Goal: Task Accomplishment & Management: Manage account settings

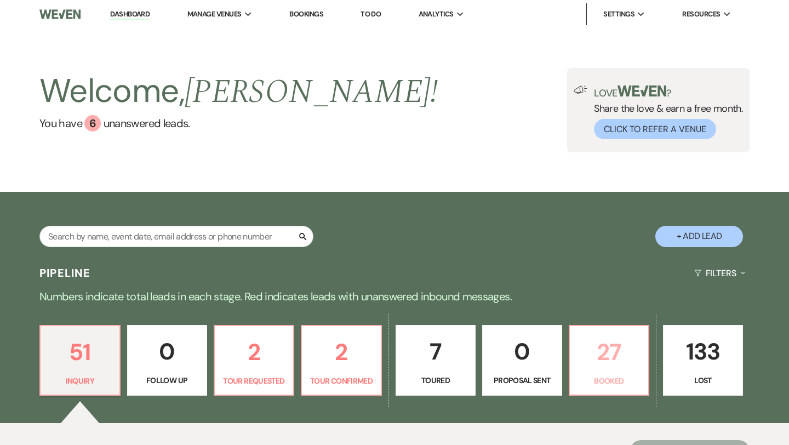
click at [598, 365] on p "27" at bounding box center [610, 352] width 66 height 37
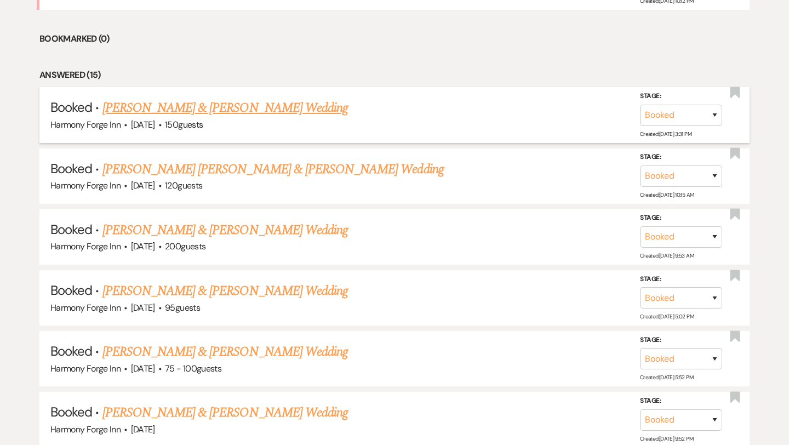
scroll to position [524, 0]
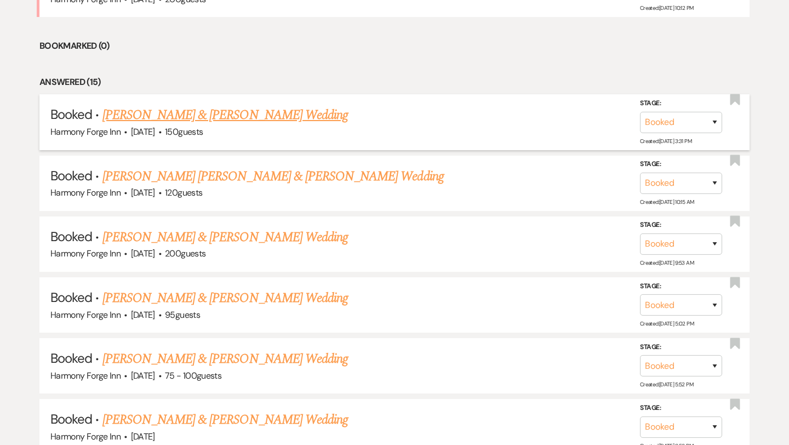
click at [282, 113] on link "Dalton Hall & Chelsea Bilyeu's Wedding" at bounding box center [226, 115] width 246 height 20
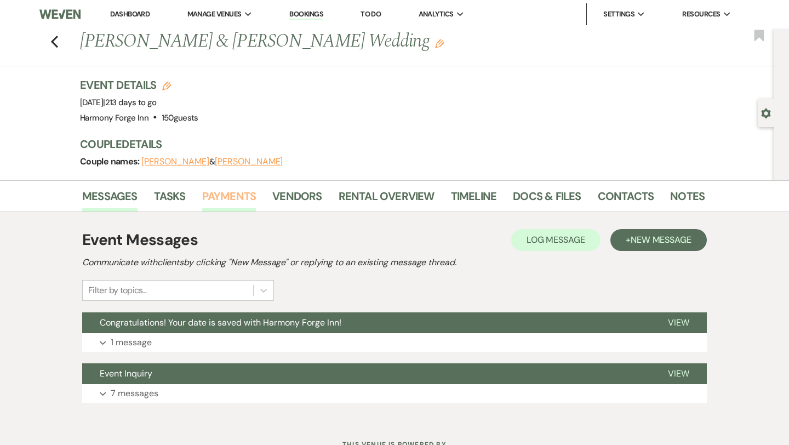
click at [240, 197] on link "Payments" at bounding box center [229, 199] width 54 height 24
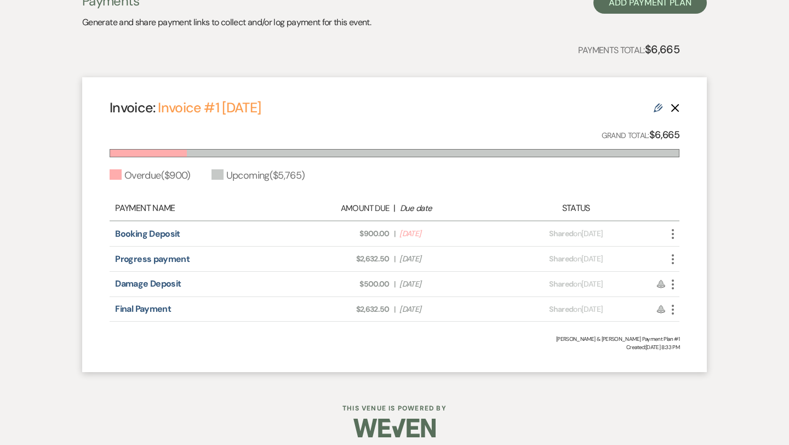
scroll to position [244, 0]
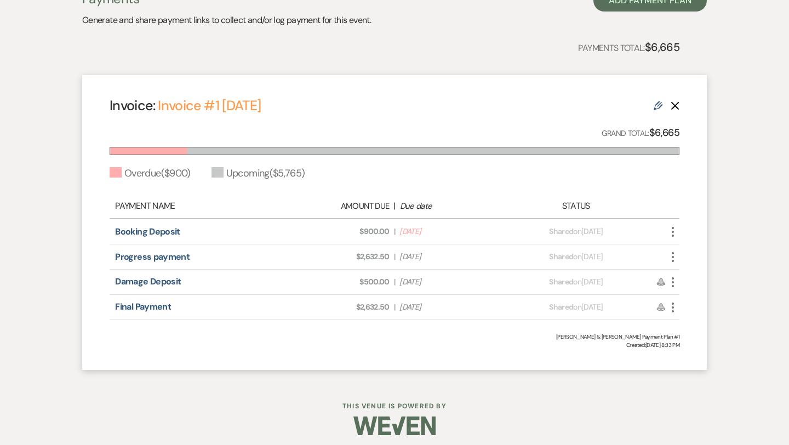
click at [670, 231] on icon "More" at bounding box center [673, 231] width 13 height 13
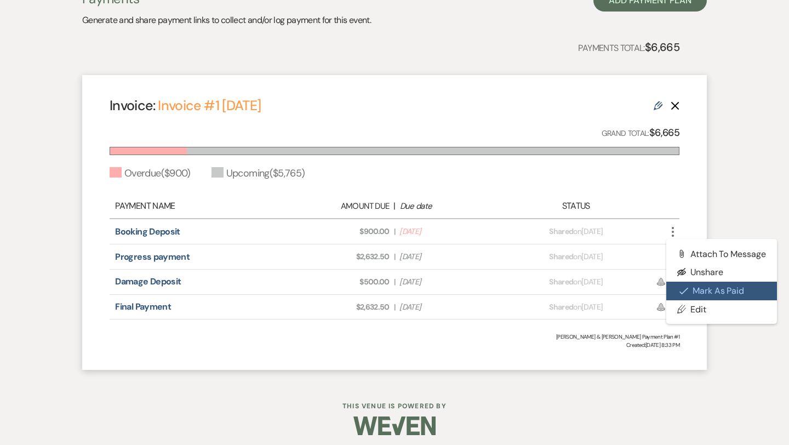
click at [691, 291] on button "Check Mark Mark as Paid" at bounding box center [722, 291] width 111 height 19
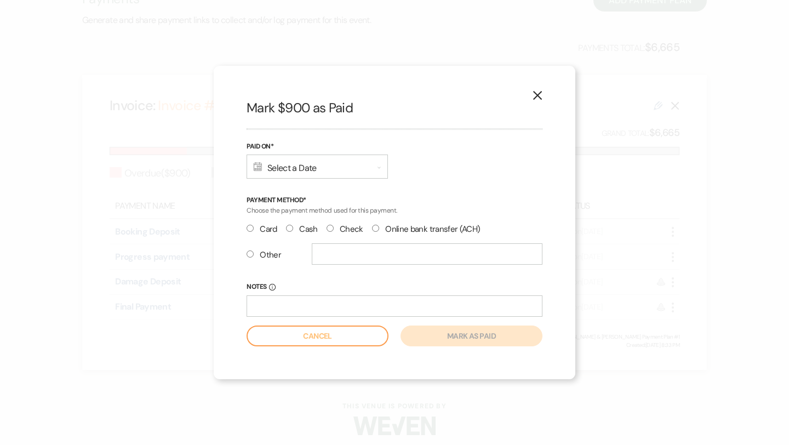
click at [361, 171] on div "Calendar Select a Date Expand" at bounding box center [317, 167] width 141 height 24
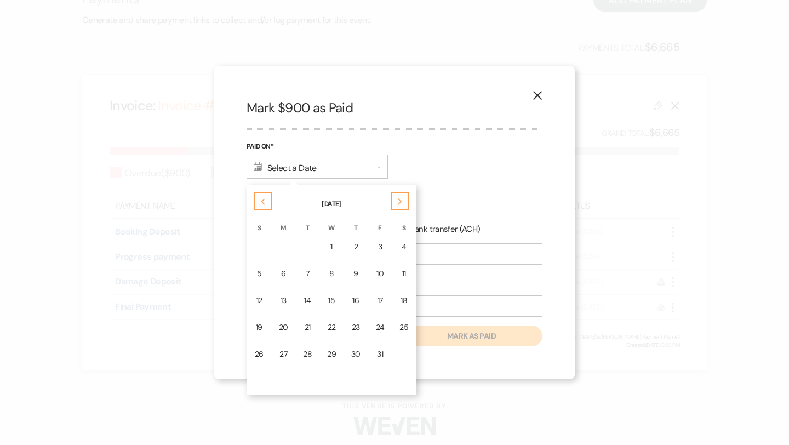
click at [263, 203] on use at bounding box center [263, 202] width 4 height 6
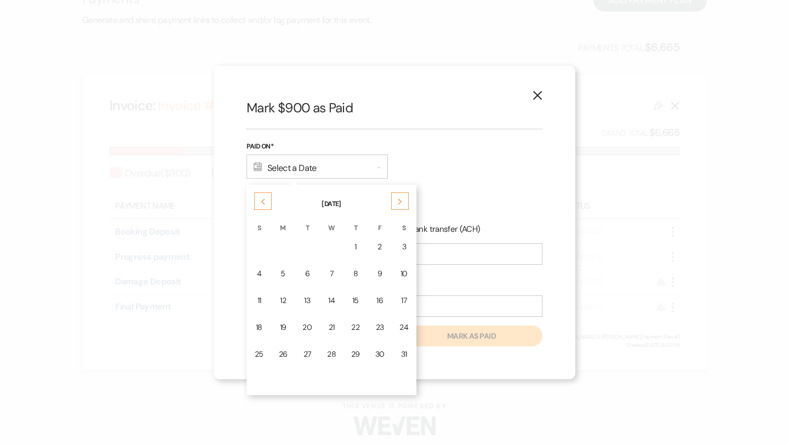
click at [263, 203] on use at bounding box center [263, 202] width 4 height 6
click at [379, 302] on div "14" at bounding box center [380, 301] width 9 height 12
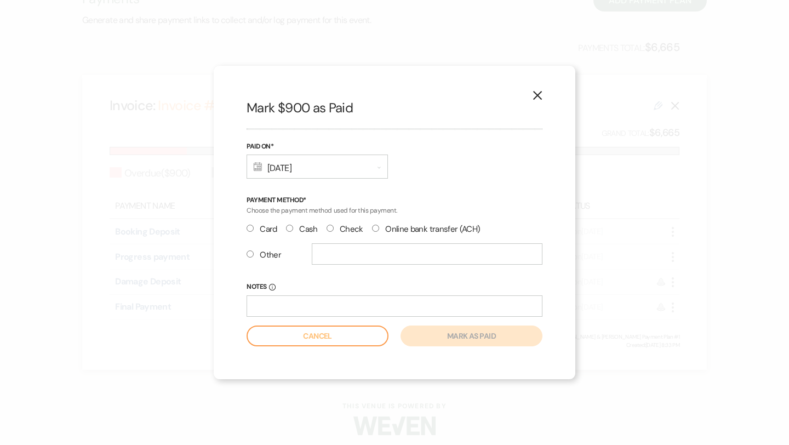
click at [329, 230] on input "Check" at bounding box center [330, 228] width 7 height 7
radio input "true"
click at [320, 309] on input "Notes Info" at bounding box center [395, 305] width 296 height 21
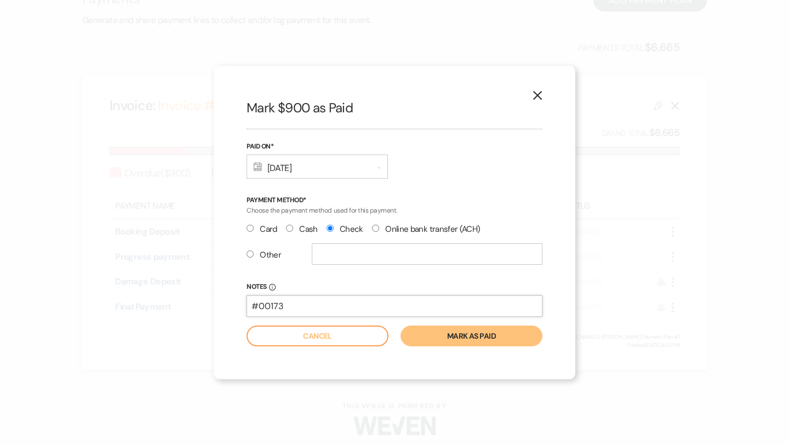
type input "#00173"
click at [458, 331] on button "Mark as paid" at bounding box center [472, 336] width 142 height 21
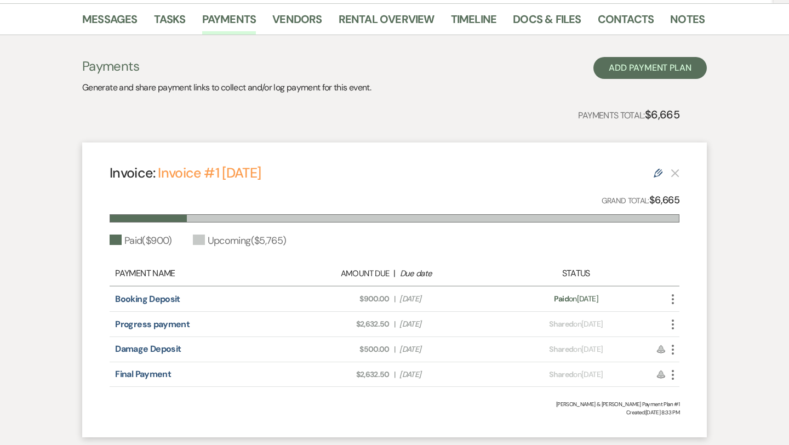
scroll to position [180, 0]
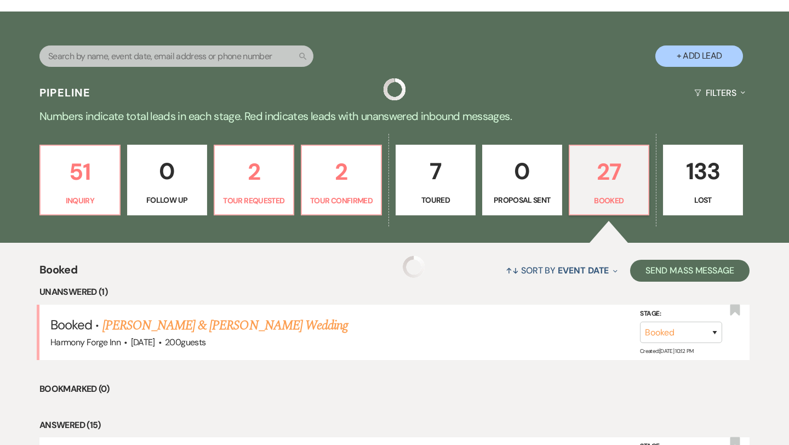
scroll to position [524, 0]
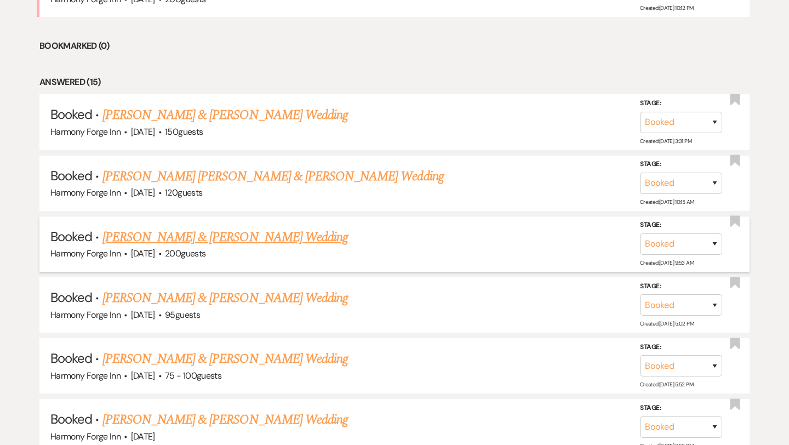
click at [269, 234] on link "Chase Rohrer & Lindsey Schoch's Wedding" at bounding box center [226, 237] width 246 height 20
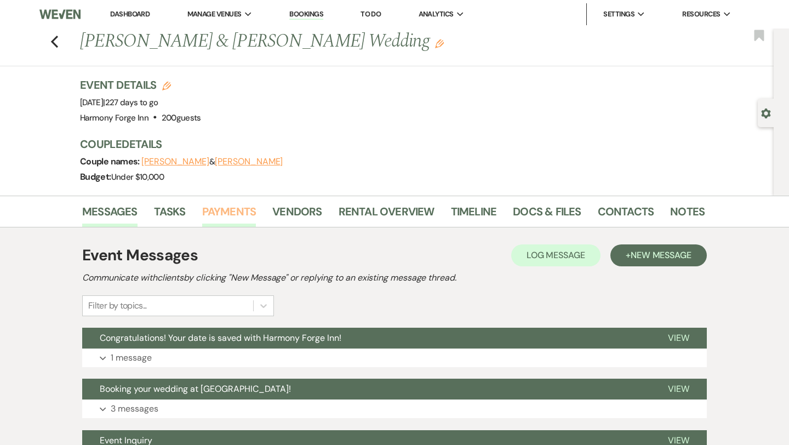
click at [239, 209] on link "Payments" at bounding box center [229, 215] width 54 height 24
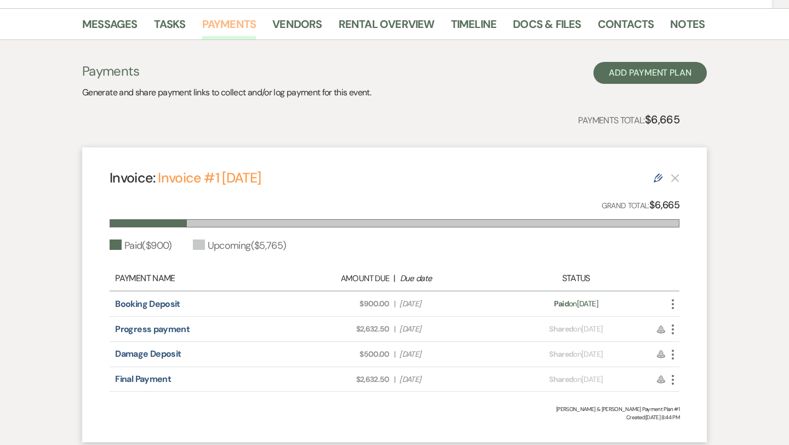
scroll to position [188, 0]
click at [673, 302] on icon "More" at bounding box center [673, 303] width 13 height 13
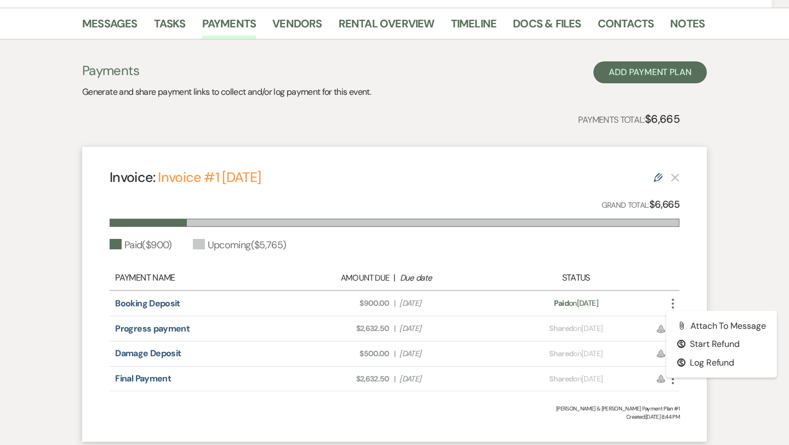
click at [473, 251] on div "Paid ( $900 ) Upcoming ( $5,765 )" at bounding box center [395, 245] width 570 height 15
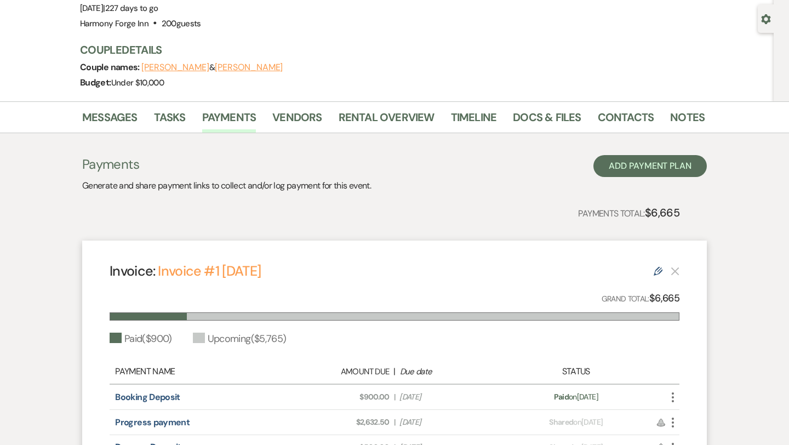
scroll to position [90, 0]
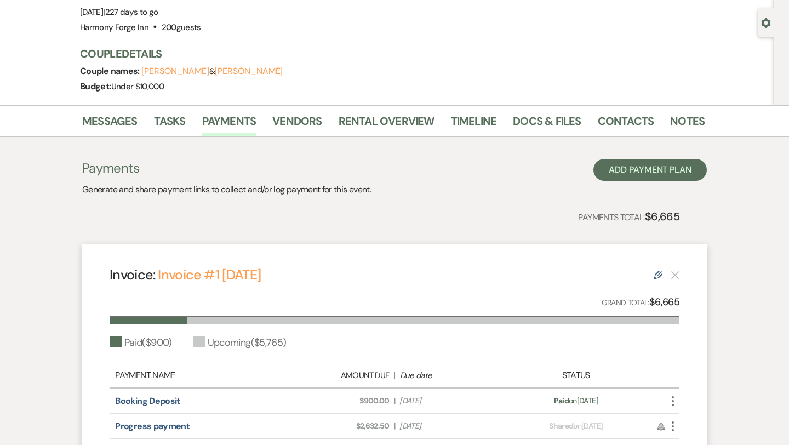
scroll to position [524, 0]
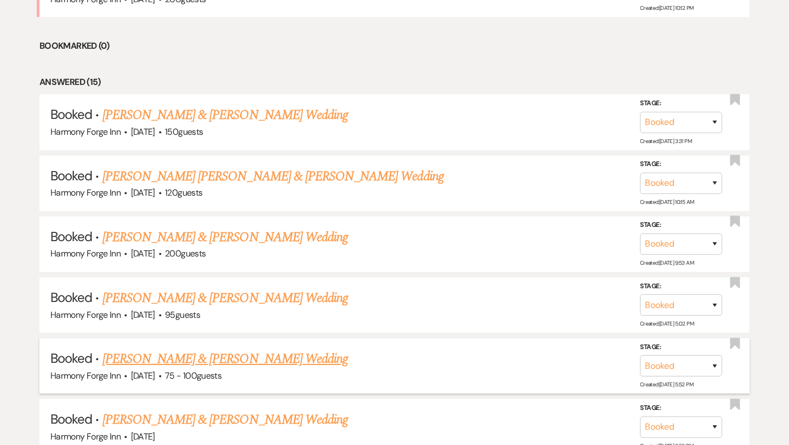
click at [230, 354] on link "Gregory Roan & Ranee Herring's Wedding" at bounding box center [226, 359] width 246 height 20
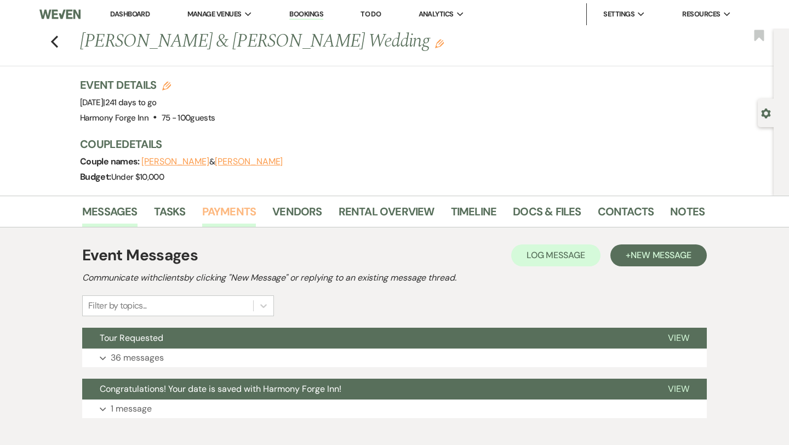
click at [229, 203] on link "Payments" at bounding box center [229, 215] width 54 height 24
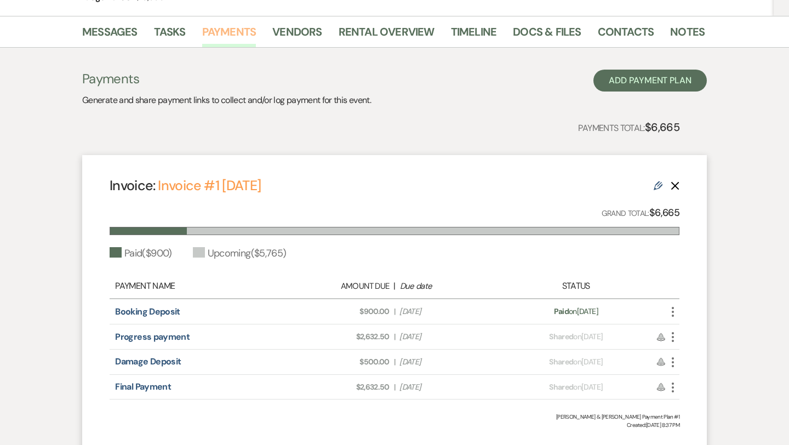
scroll to position [179, 0]
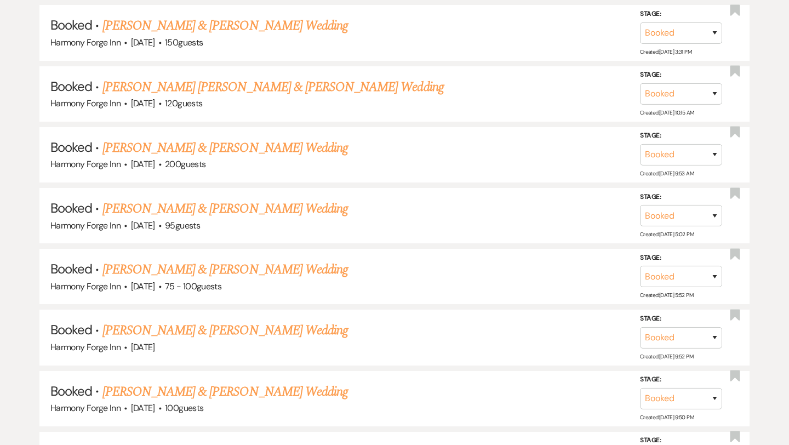
scroll to position [613, 0]
click at [172, 208] on link "Joe Klinger & Ashleigh Stangel's Wedding" at bounding box center [226, 208] width 246 height 20
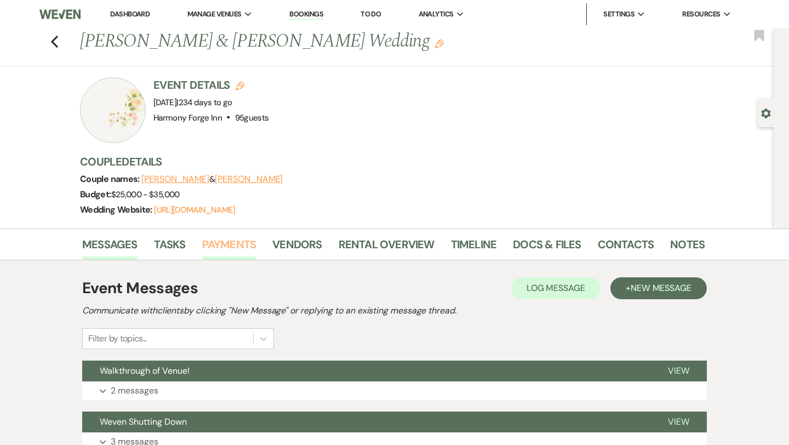
click at [244, 247] on link "Payments" at bounding box center [229, 248] width 54 height 24
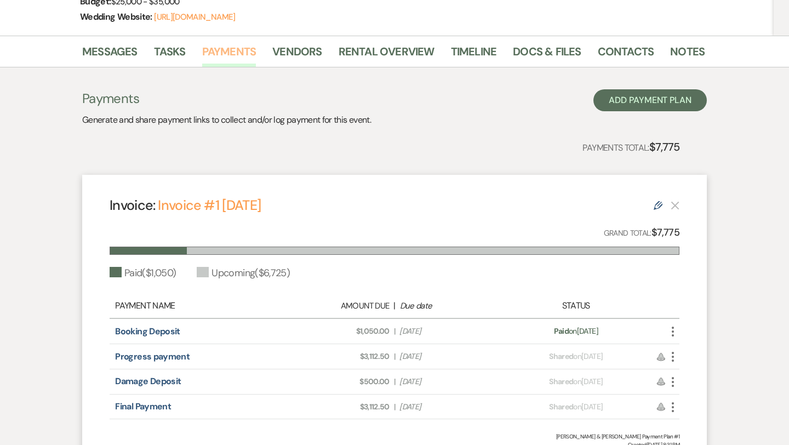
scroll to position [196, 0]
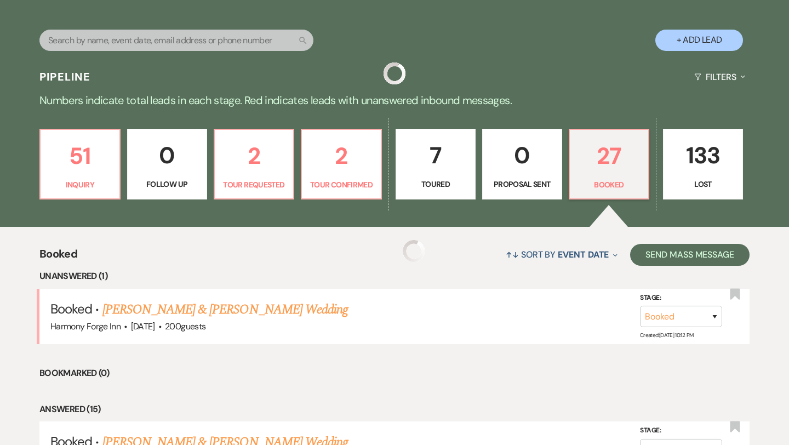
scroll to position [613, 0]
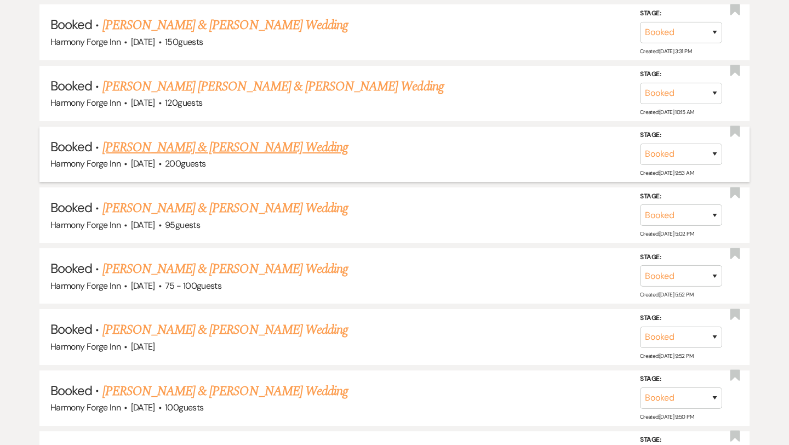
click at [175, 146] on link "Chase Rohrer & Lindsey Schoch's Wedding" at bounding box center [226, 148] width 246 height 20
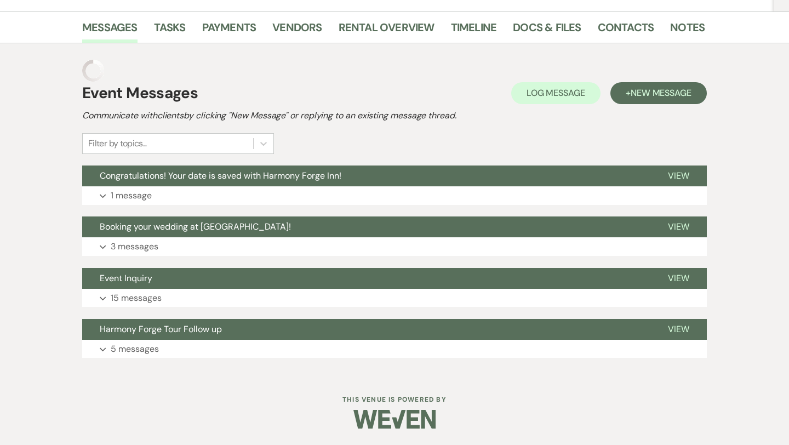
scroll to position [162, 0]
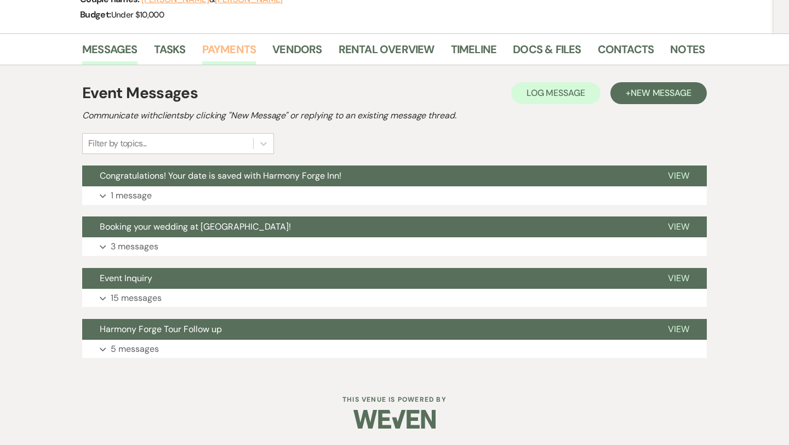
click at [226, 48] on link "Payments" at bounding box center [229, 53] width 54 height 24
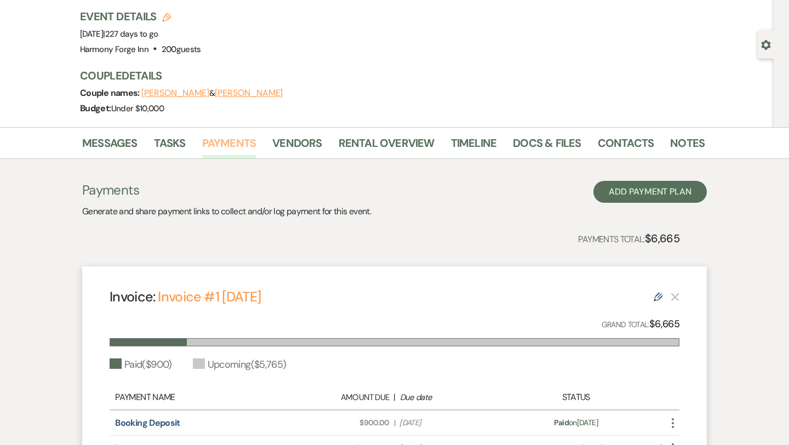
scroll to position [67, 0]
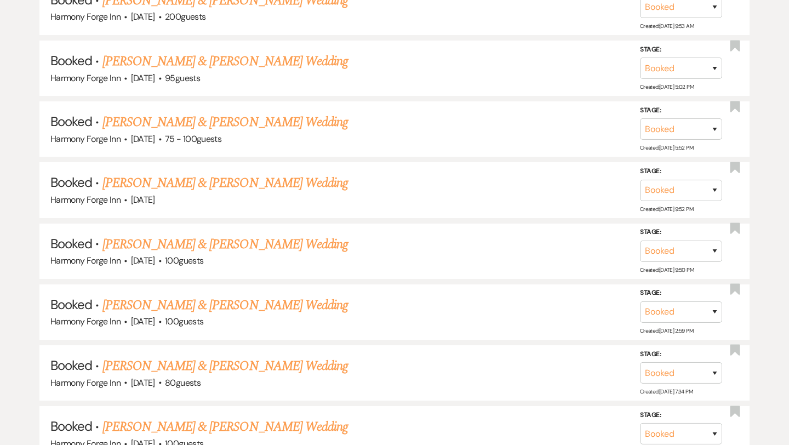
scroll to position [760, 0]
click at [279, 183] on link "Brendan Guenot & Ashlyn Smith's Wedding" at bounding box center [226, 184] width 246 height 20
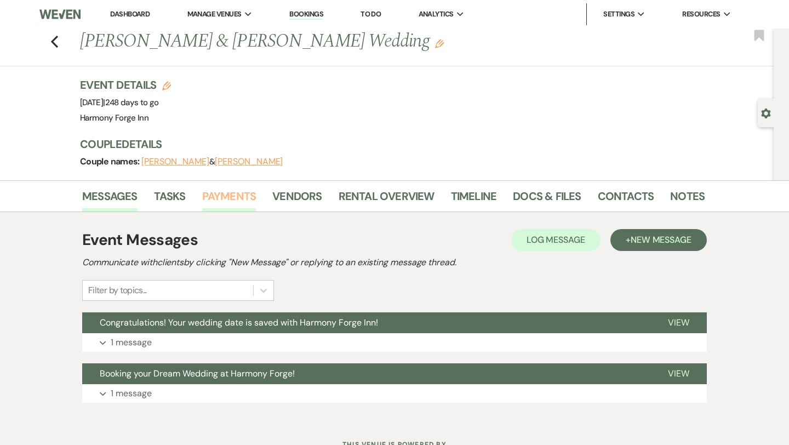
click at [221, 198] on link "Payments" at bounding box center [229, 199] width 54 height 24
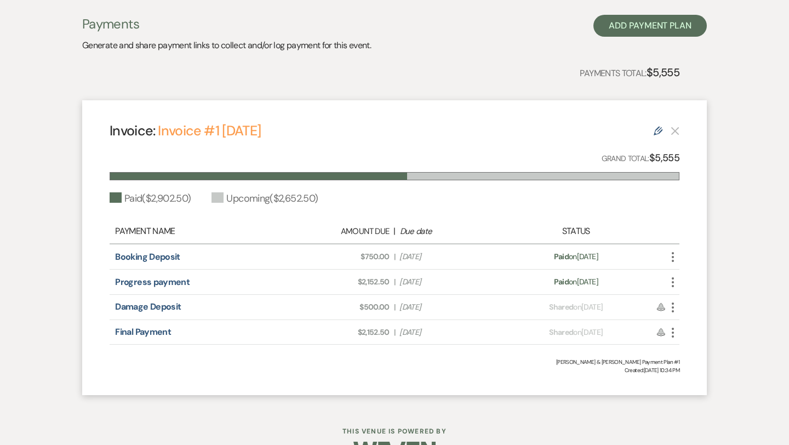
scroll to position [221, 0]
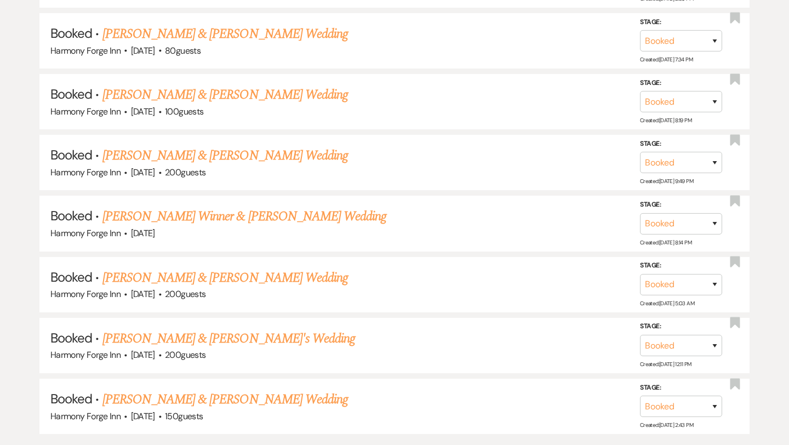
scroll to position [1096, 0]
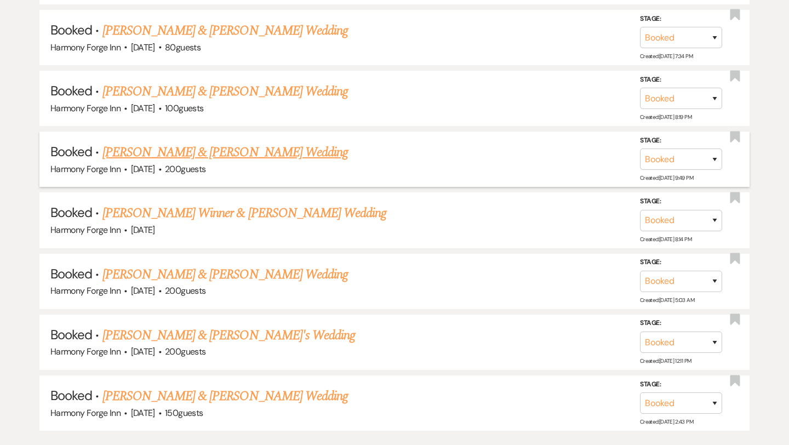
click at [232, 148] on link "[PERSON_NAME] & [PERSON_NAME] Wedding" at bounding box center [226, 153] width 246 height 20
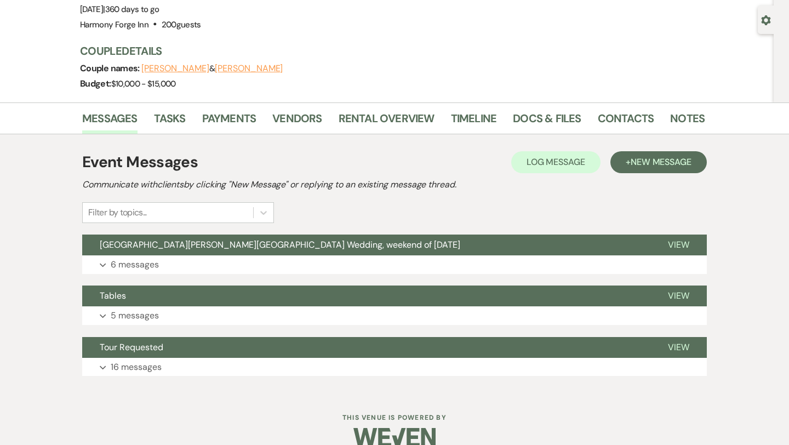
scroll to position [111, 0]
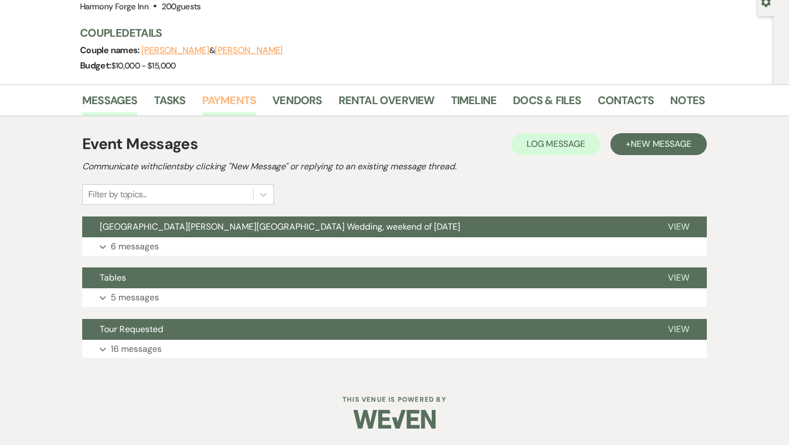
click at [235, 94] on link "Payments" at bounding box center [229, 104] width 54 height 24
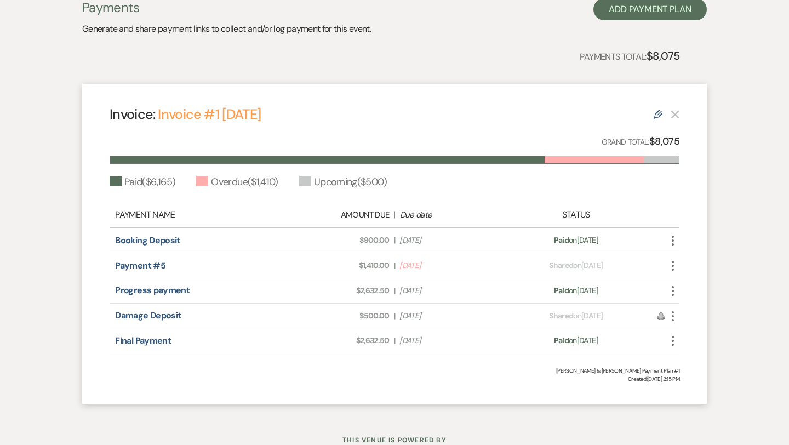
scroll to position [249, 0]
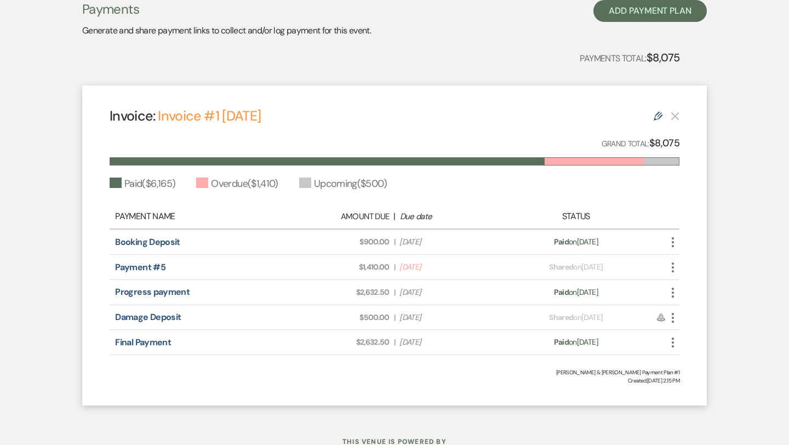
click at [418, 266] on span "Due Date Sep 10, 2025" at bounding box center [450, 267] width 101 height 12
click at [672, 269] on icon "More" at bounding box center [673, 267] width 13 height 13
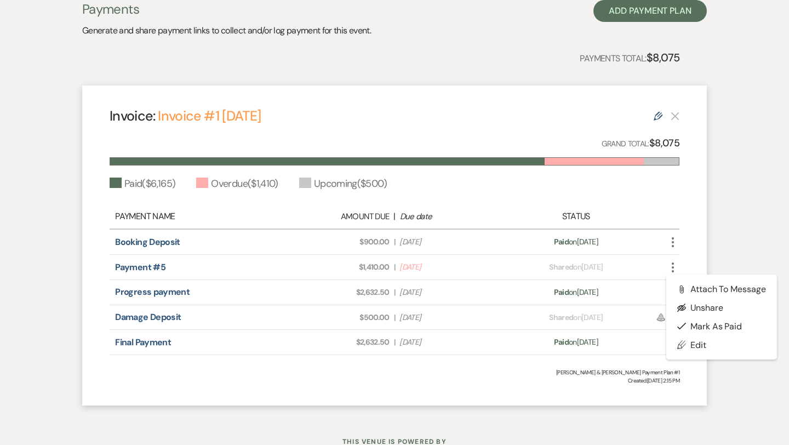
click at [464, 266] on span "Due Date Sep 10, 2025" at bounding box center [450, 267] width 101 height 12
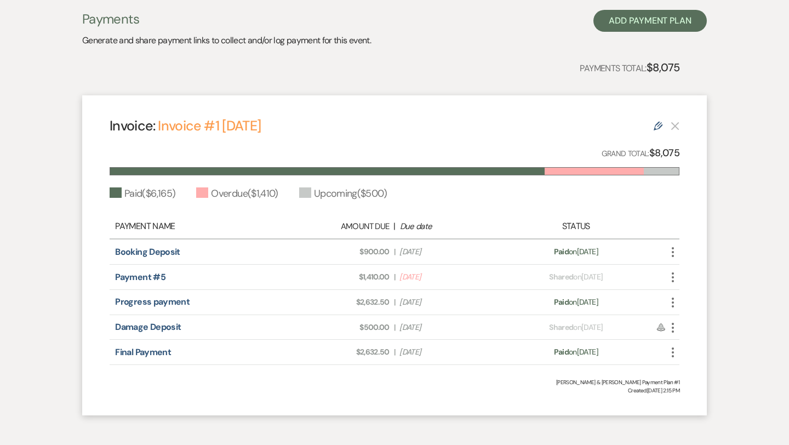
scroll to position [241, 0]
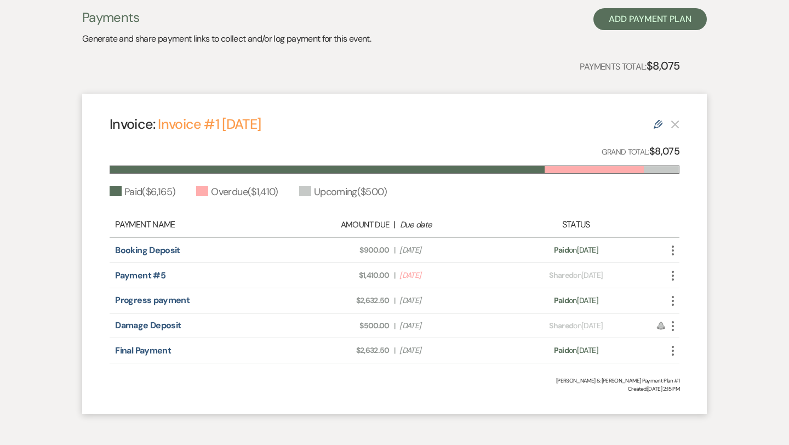
click at [367, 276] on span "Amount Due: $1,410.00" at bounding box center [339, 276] width 101 height 12
click at [527, 277] on div "Payment status: Shared on Aug 6, 2025" at bounding box center [577, 276] width 140 height 12
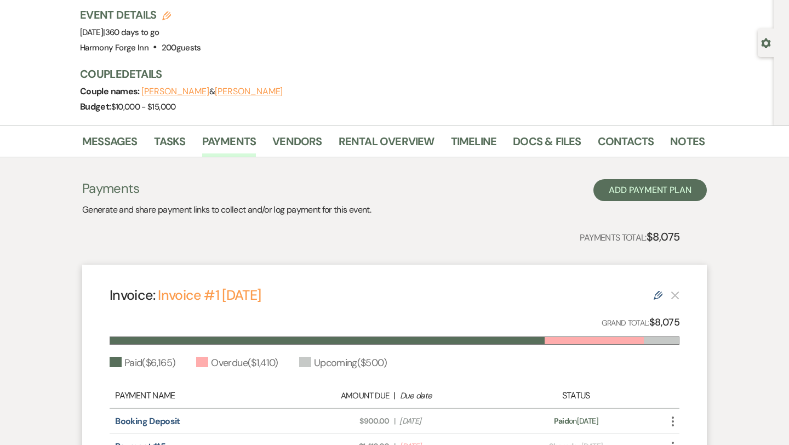
scroll to position [66, 0]
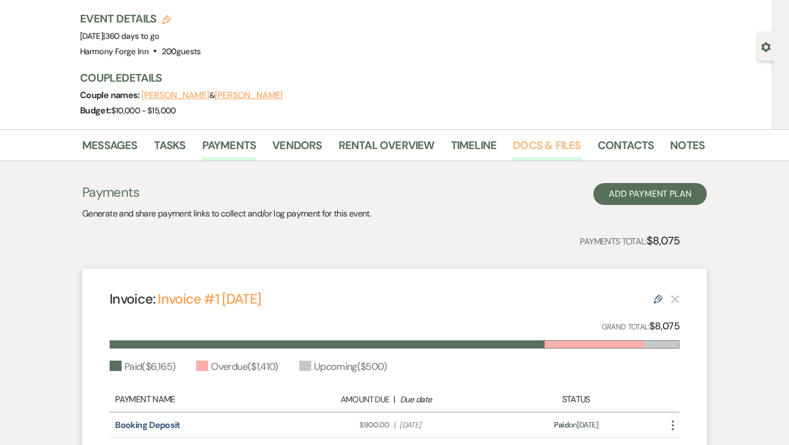
click at [525, 149] on link "Docs & Files" at bounding box center [547, 148] width 68 height 24
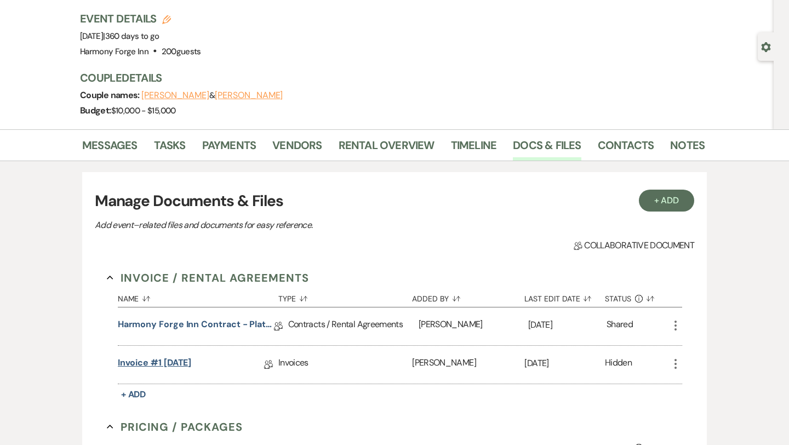
click at [178, 361] on link "Invoice #1 [DATE]" at bounding box center [155, 364] width 74 height 17
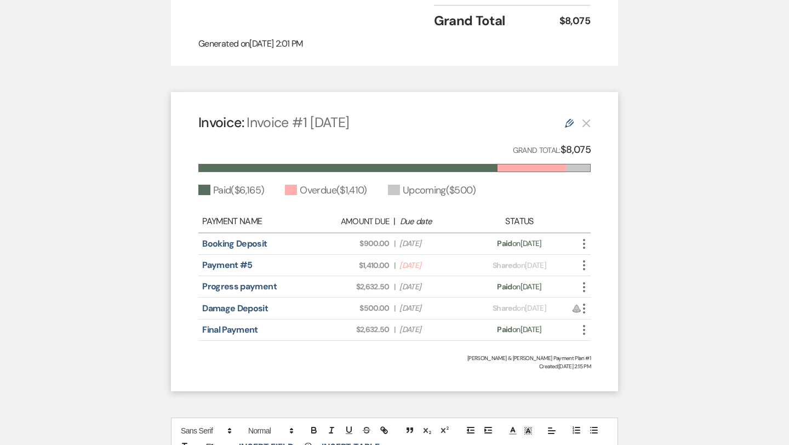
scroll to position [847, 0]
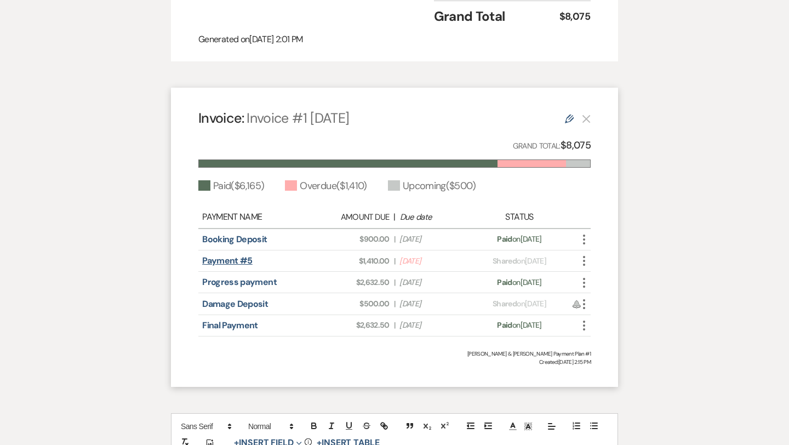
click at [238, 255] on link "Payment #5" at bounding box center [227, 261] width 50 height 12
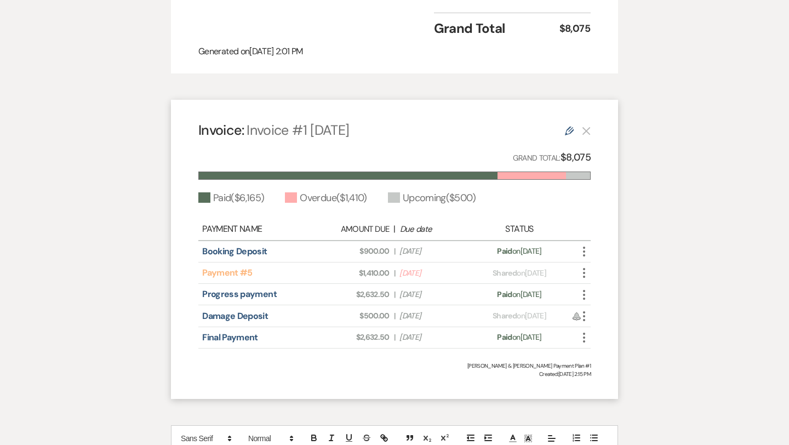
scroll to position [838, 0]
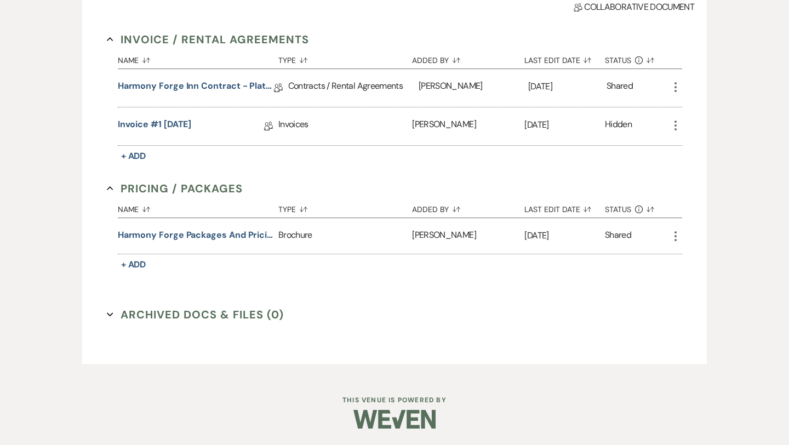
scroll to position [66, 0]
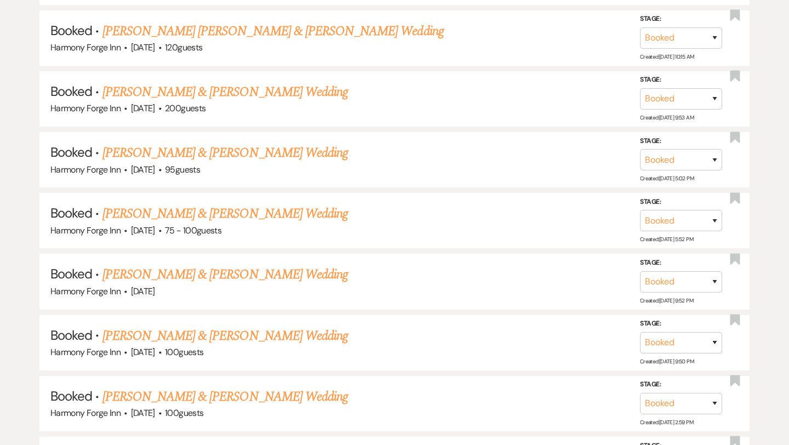
scroll to position [667, 0]
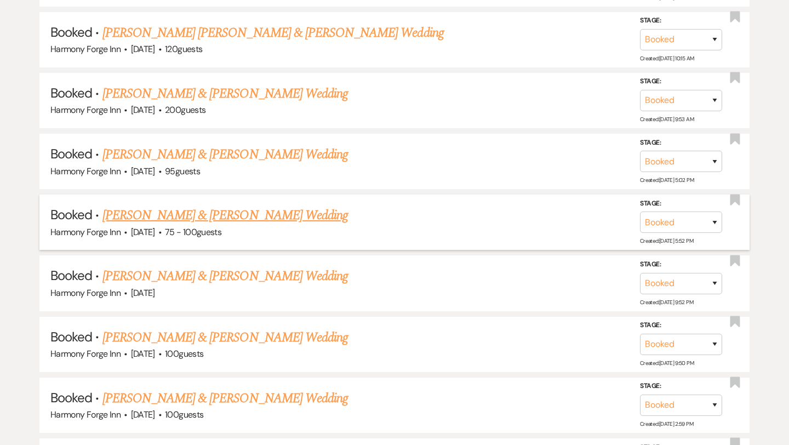
click at [234, 214] on link "Gregory Roan & Ranee Herring's Wedding" at bounding box center [226, 216] width 246 height 20
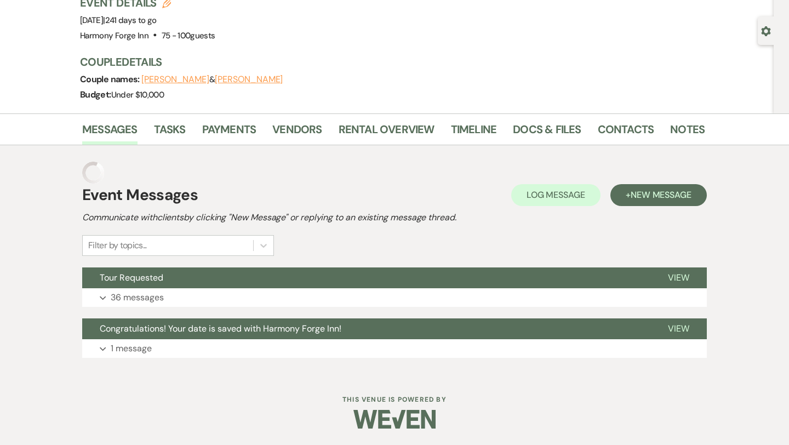
scroll to position [60, 0]
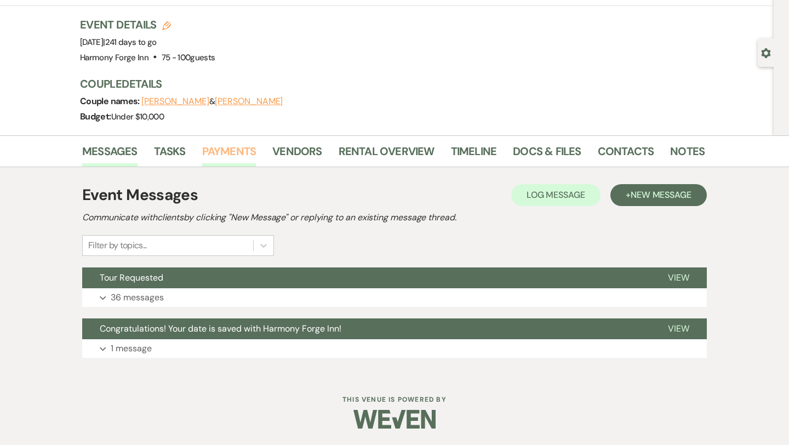
click at [238, 152] on link "Payments" at bounding box center [229, 155] width 54 height 24
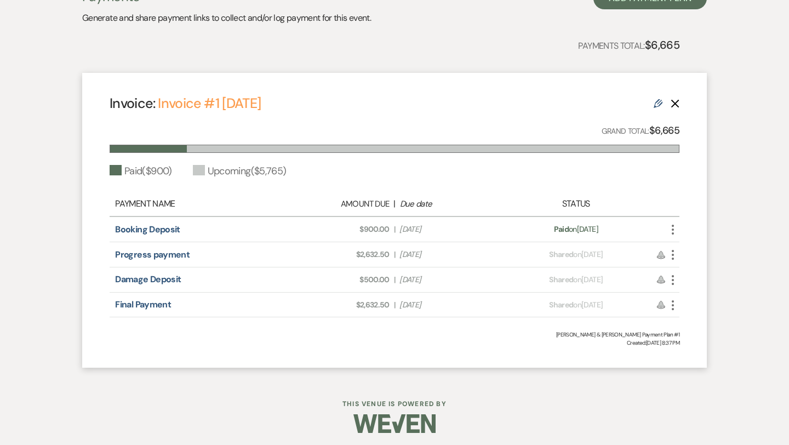
scroll to position [266, 0]
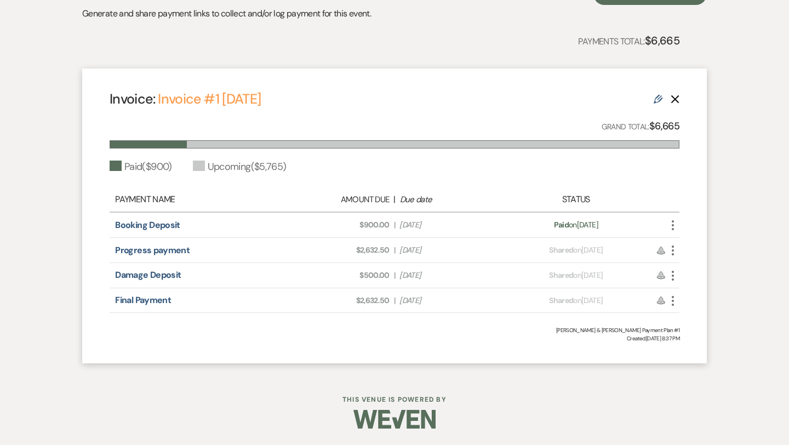
click at [429, 226] on span "Due Date Mar 29, 2025" at bounding box center [450, 225] width 101 height 12
click at [384, 224] on span "Amount Due: $900.00" at bounding box center [339, 225] width 101 height 12
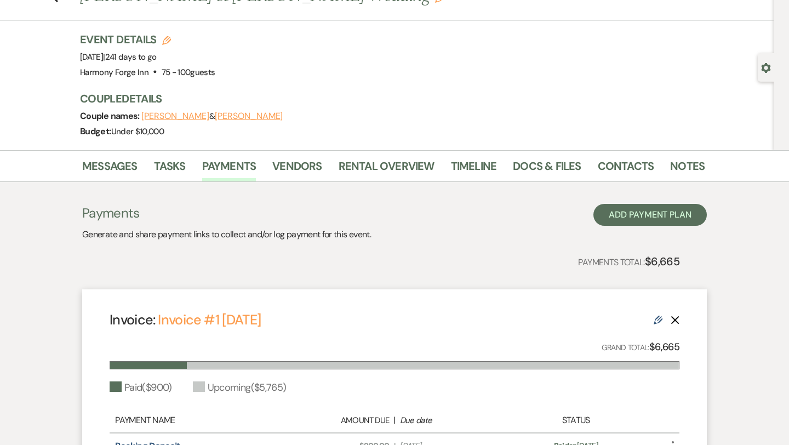
scroll to position [45, 0]
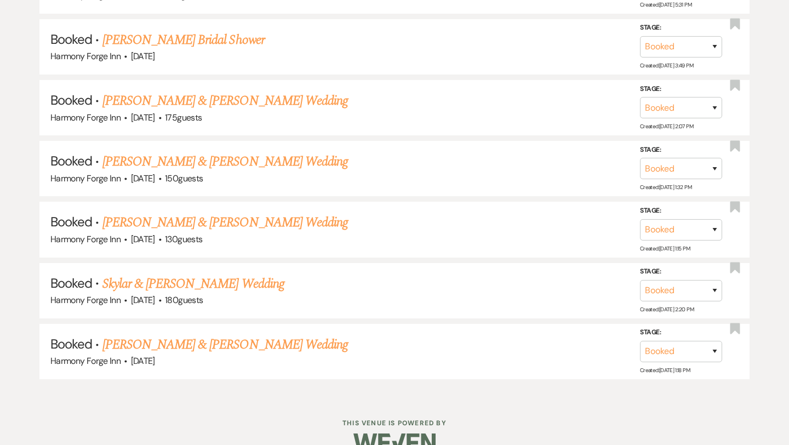
scroll to position [1855, 0]
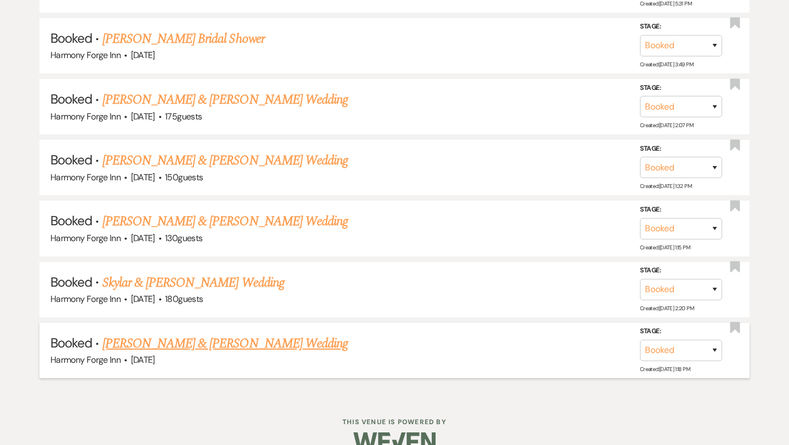
click at [219, 334] on link "Katie Hevner & Cody Lucas's Wedding" at bounding box center [226, 344] width 246 height 20
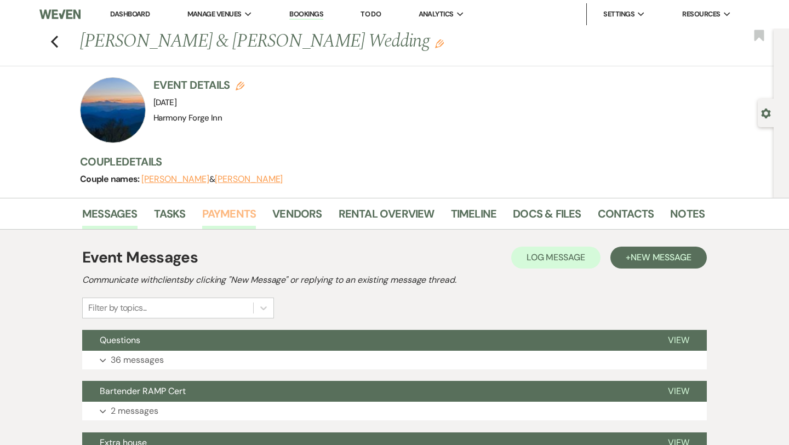
click at [223, 212] on link "Payments" at bounding box center [229, 217] width 54 height 24
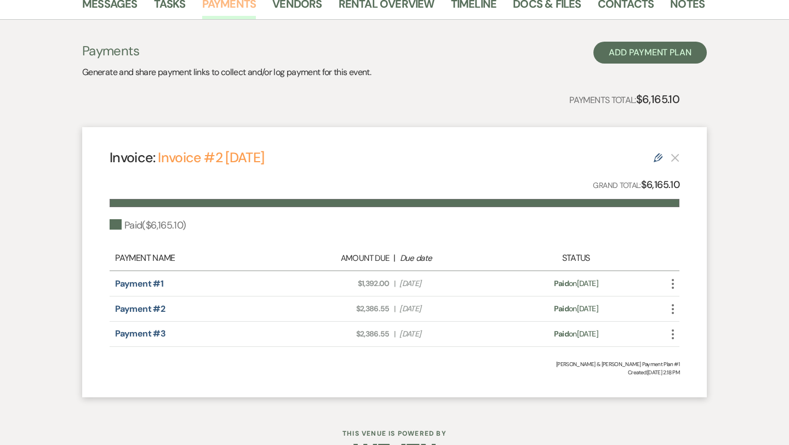
scroll to position [243, 0]
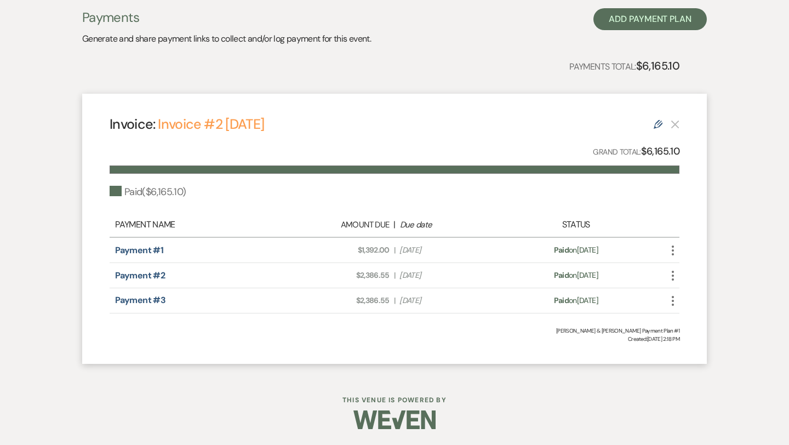
click at [455, 304] on span "Due Date Sep 11, 2025" at bounding box center [450, 301] width 101 height 12
click at [428, 303] on span "Due Date Sep 11, 2025" at bounding box center [450, 301] width 101 height 12
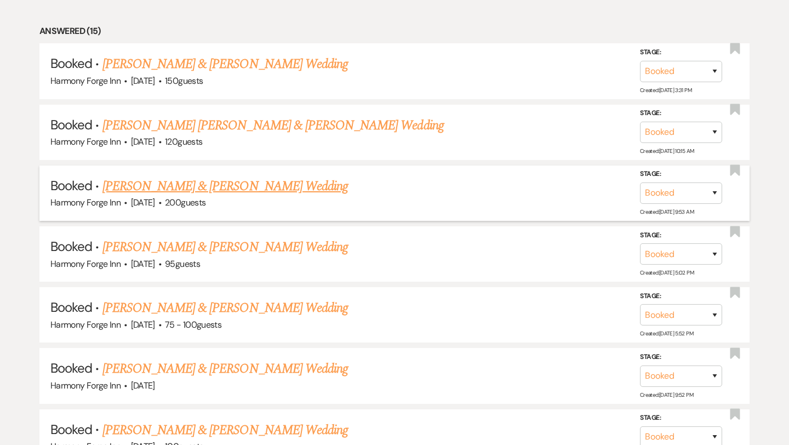
scroll to position [578, 0]
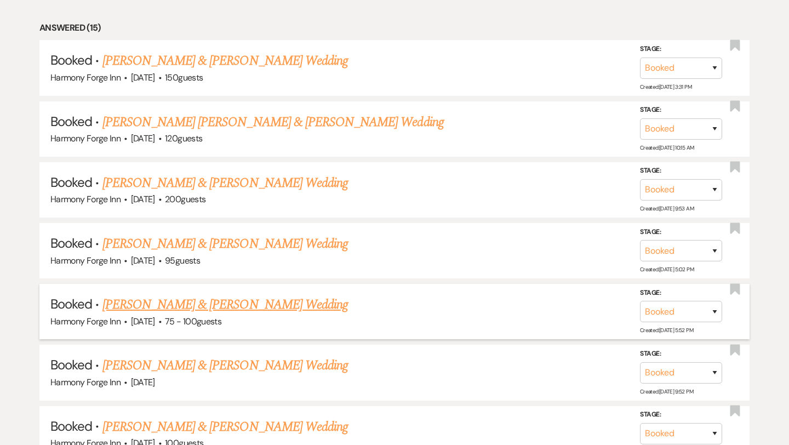
click at [237, 297] on link "Gregory Roan & Ranee Herring's Wedding" at bounding box center [226, 305] width 246 height 20
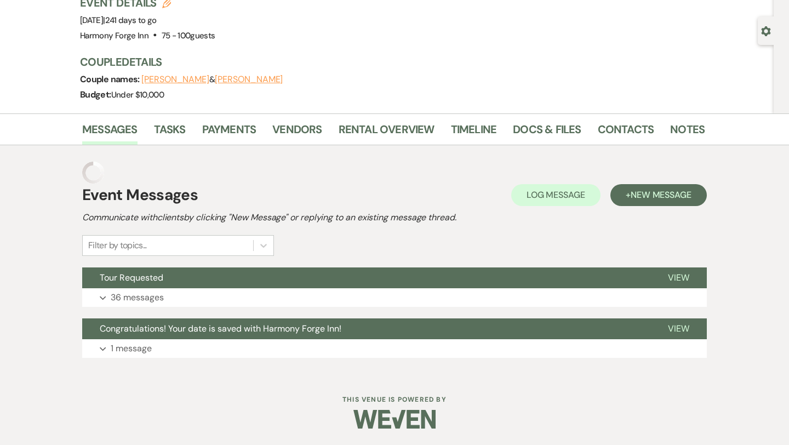
scroll to position [60, 0]
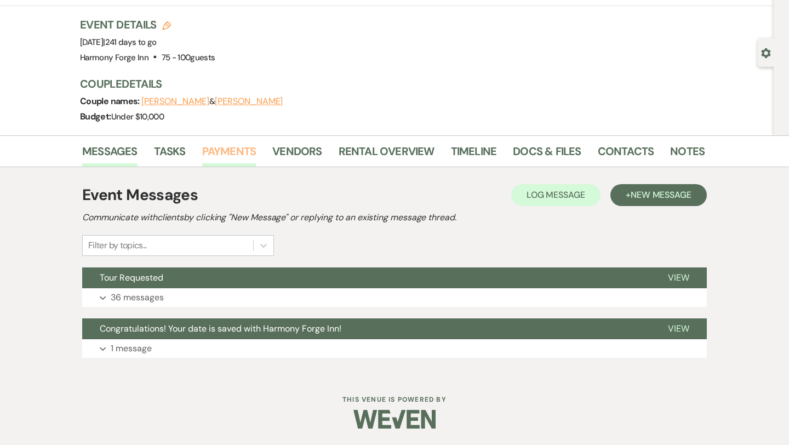
click at [231, 151] on link "Payments" at bounding box center [229, 155] width 54 height 24
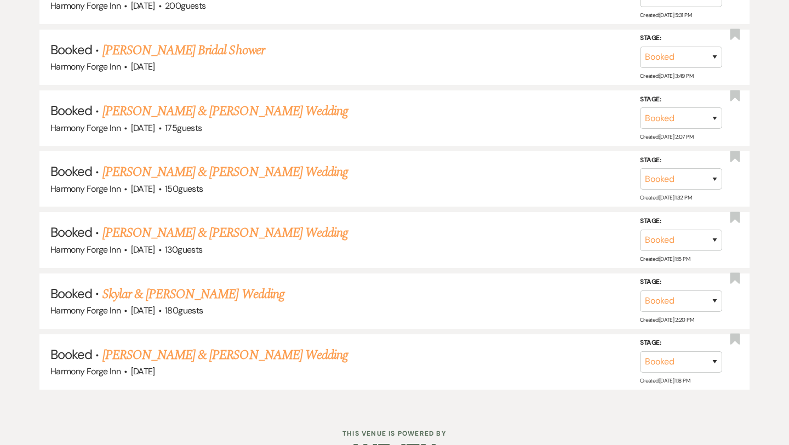
scroll to position [1846, 0]
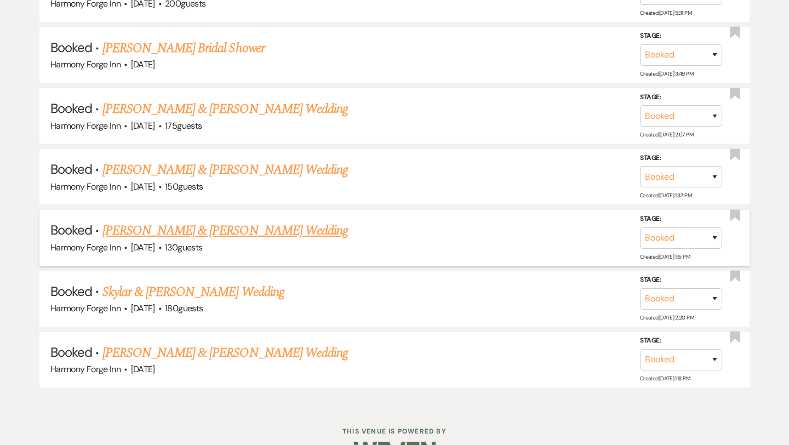
click at [212, 221] on link "Ryan Crossman & Andrew Whitaker's Wedding" at bounding box center [226, 231] width 246 height 20
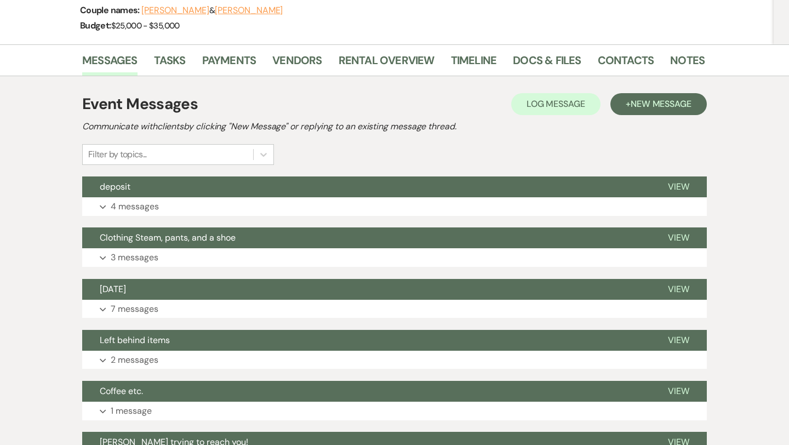
scroll to position [173, 0]
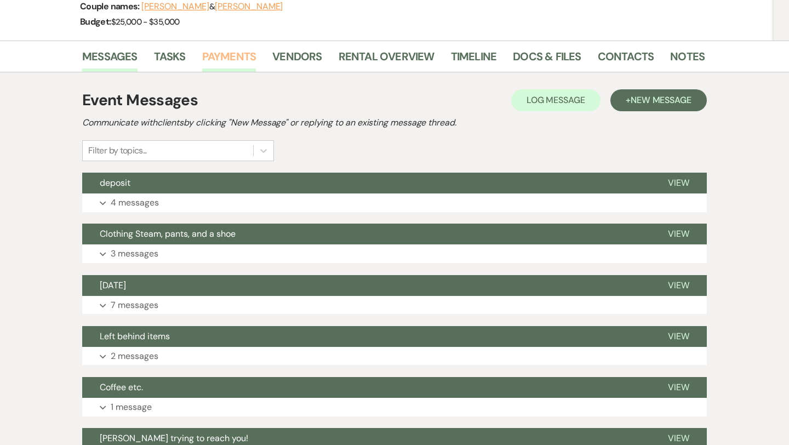
click at [225, 56] on link "Payments" at bounding box center [229, 60] width 54 height 24
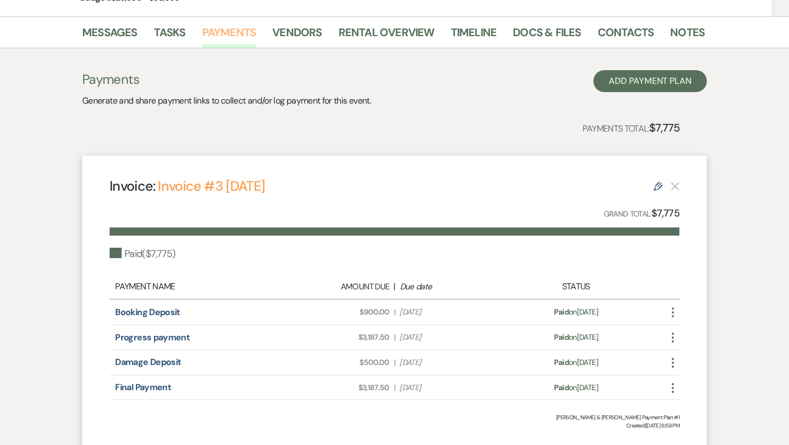
scroll to position [284, 0]
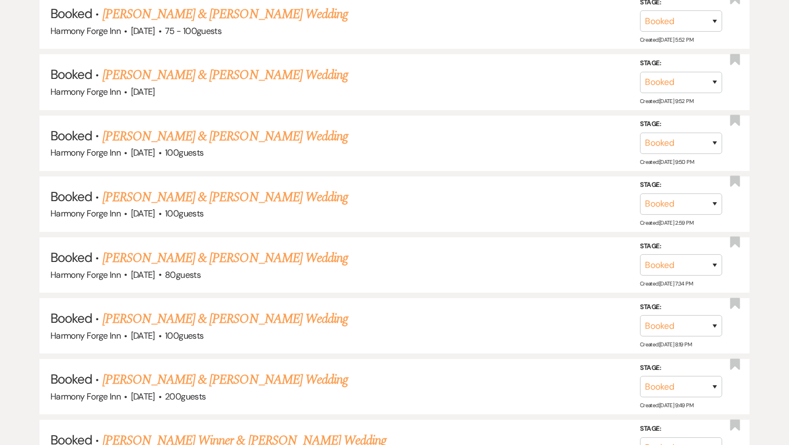
scroll to position [866, 0]
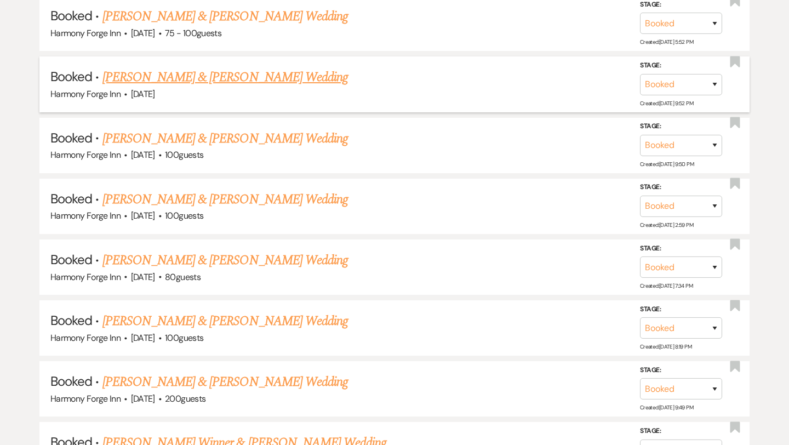
click at [164, 80] on link "Brendan Guenot & Ashlyn Smith's Wedding" at bounding box center [226, 77] width 246 height 20
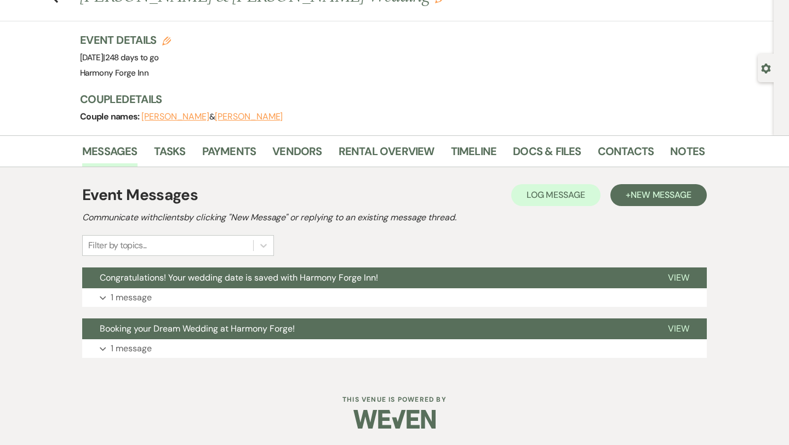
scroll to position [45, 0]
click at [241, 149] on link "Payments" at bounding box center [229, 155] width 54 height 24
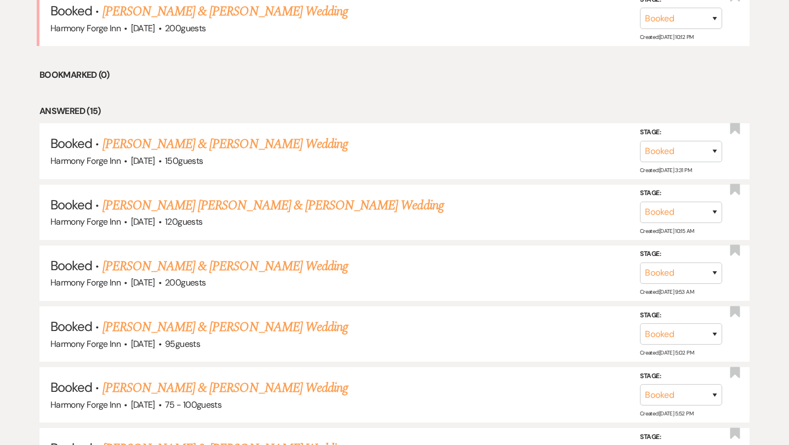
scroll to position [493, 0]
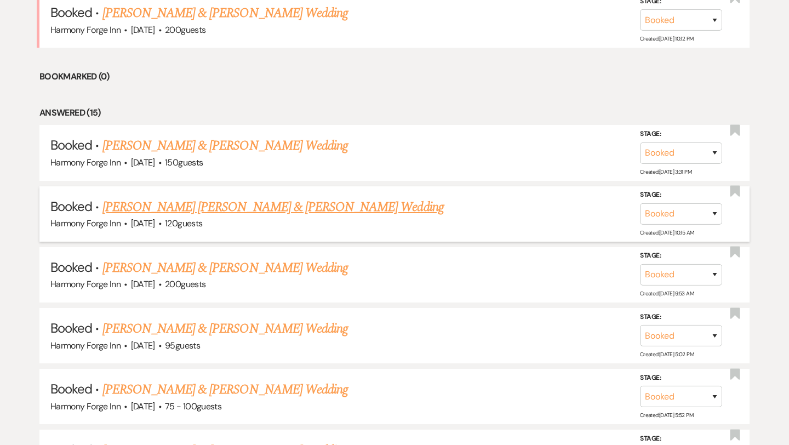
click at [209, 202] on link "Connor Burns & Alex Glasier's Wedding" at bounding box center [274, 207] width 342 height 20
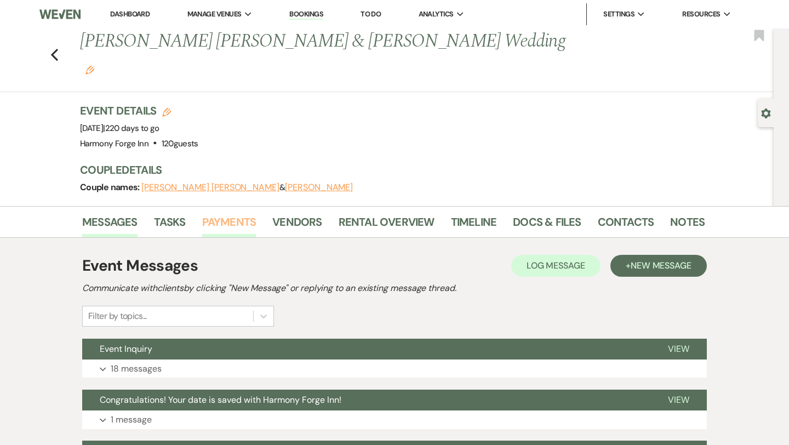
click at [242, 213] on link "Payments" at bounding box center [229, 225] width 54 height 24
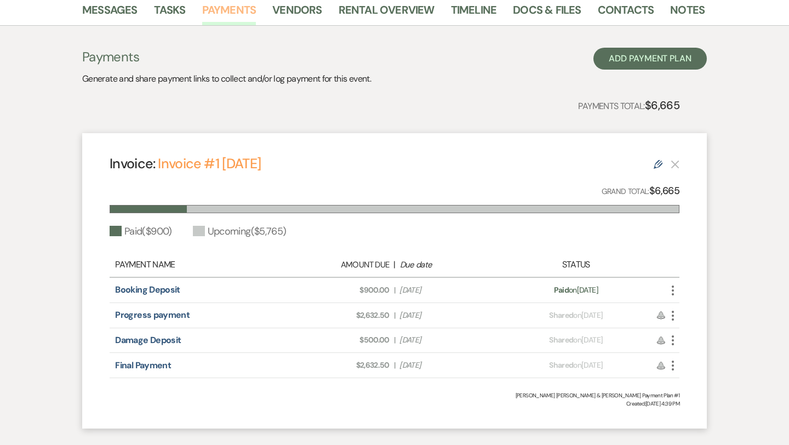
scroll to position [213, 0]
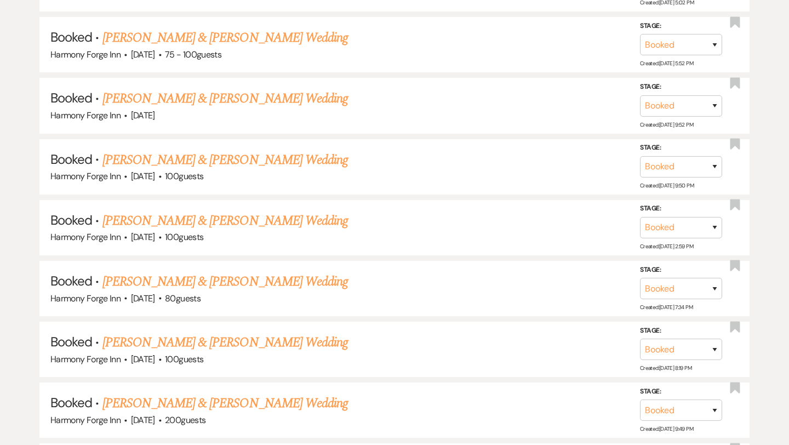
scroll to position [846, 0]
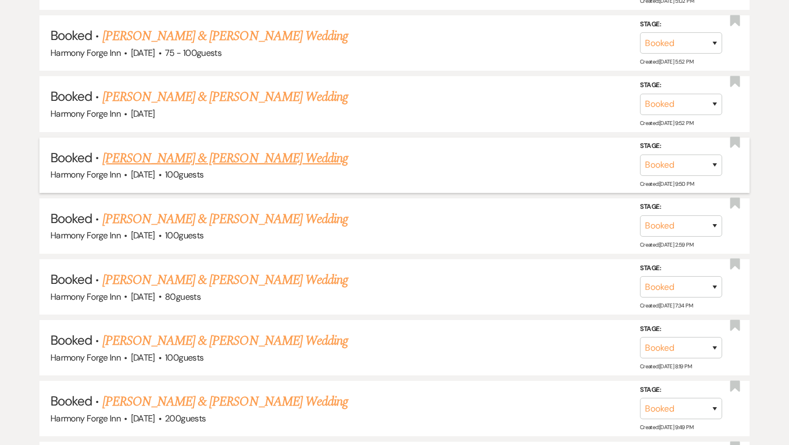
click at [265, 156] on link "Blaine Ripka & Renee Verbanec's Wedding" at bounding box center [226, 159] width 246 height 20
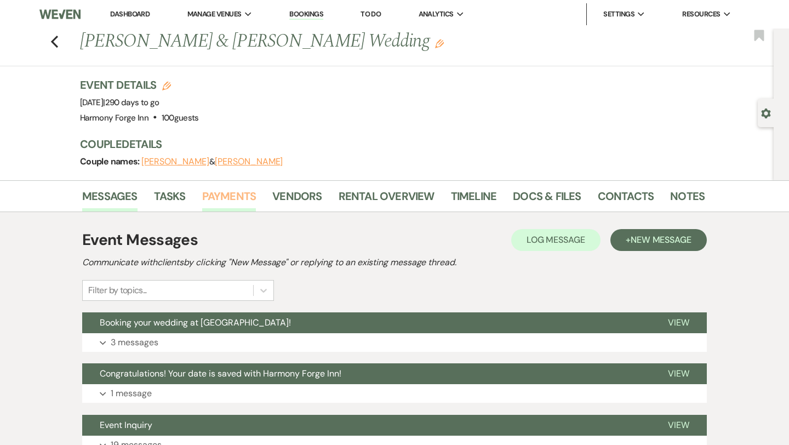
click at [240, 191] on link "Payments" at bounding box center [229, 199] width 54 height 24
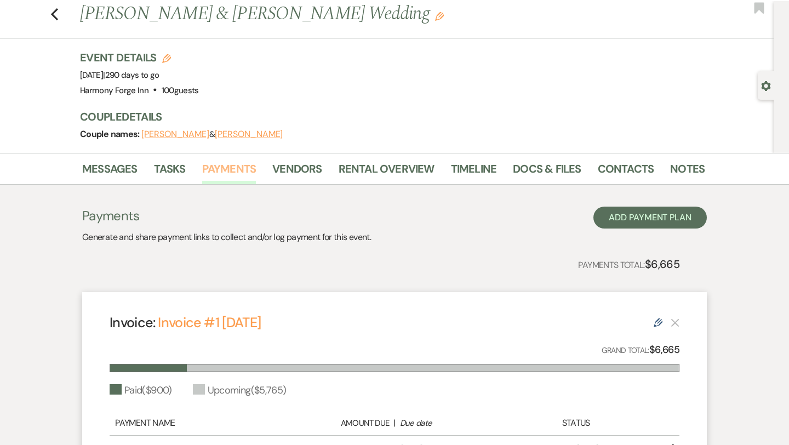
scroll to position [24, 0]
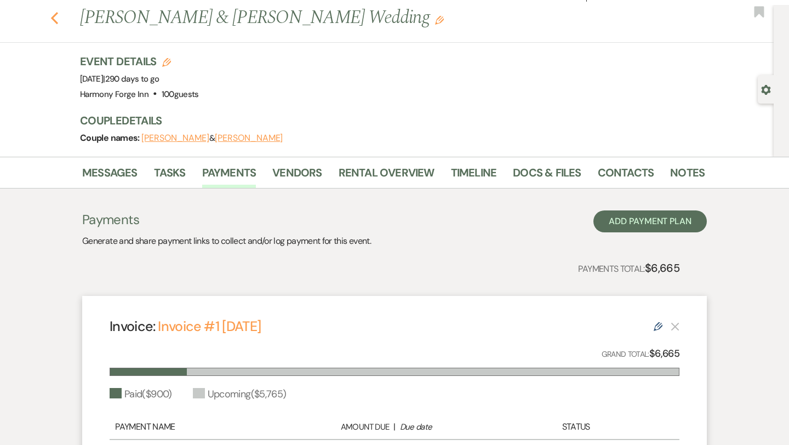
click at [57, 22] on use "button" at bounding box center [54, 18] width 7 height 12
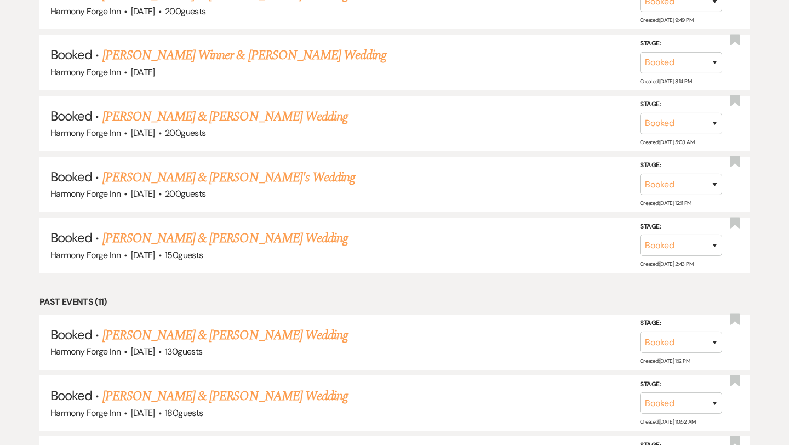
scroll to position [1255, 0]
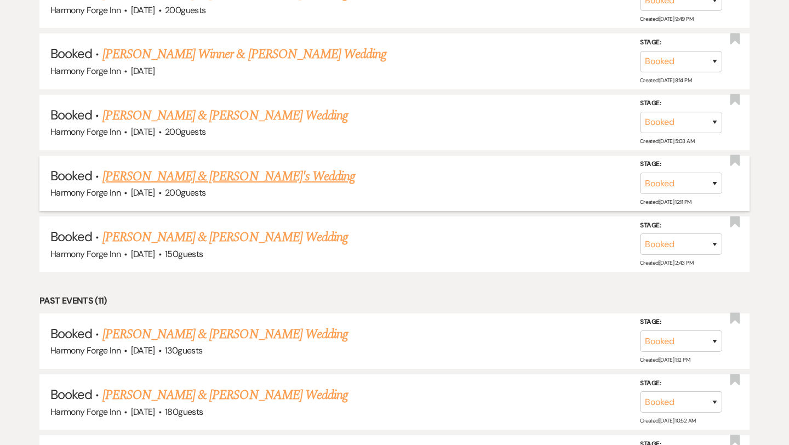
click at [265, 167] on link "Liam Davison & Leah Cable's Wedding" at bounding box center [229, 177] width 253 height 20
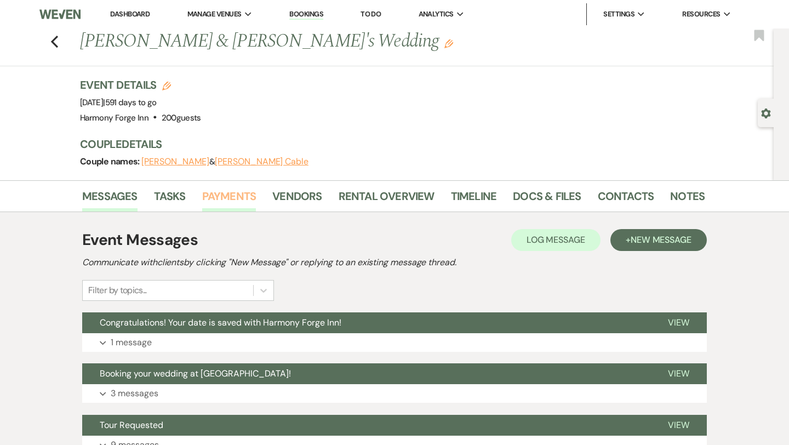
click at [229, 192] on link "Payments" at bounding box center [229, 199] width 54 height 24
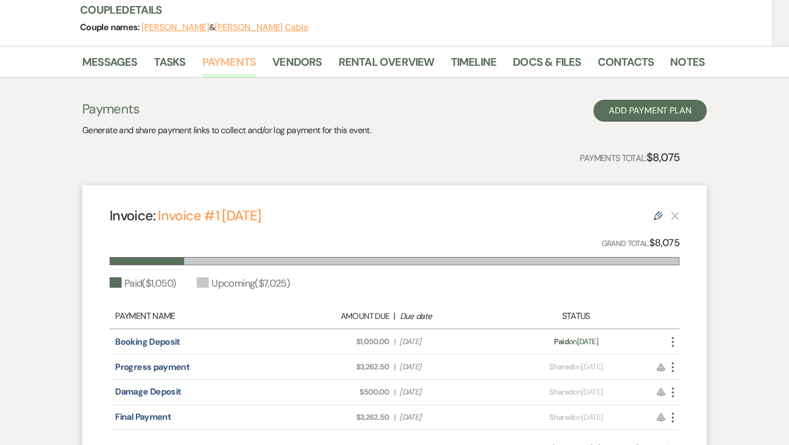
scroll to position [136, 0]
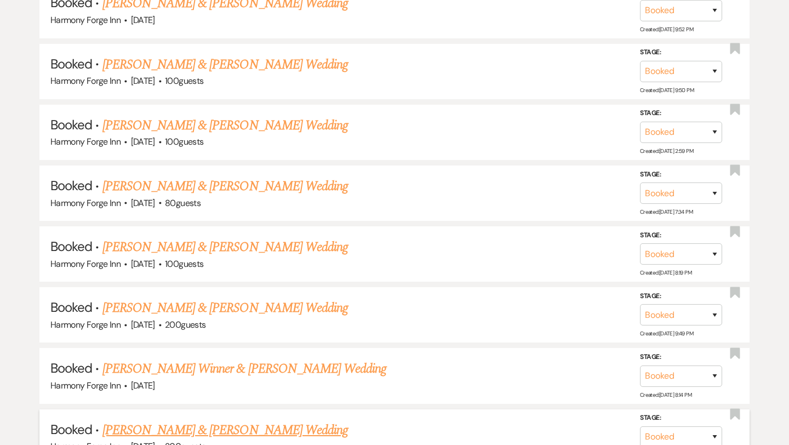
scroll to position [936, 0]
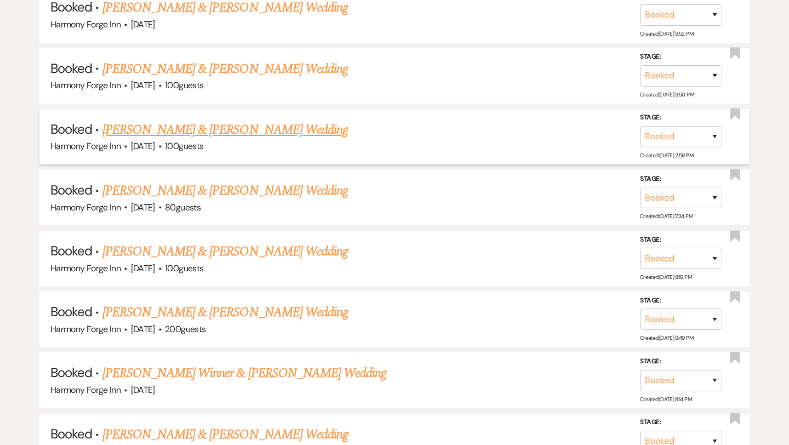
click at [236, 124] on link "Rita Stein & Joshua Almeida's Wedding" at bounding box center [226, 130] width 246 height 20
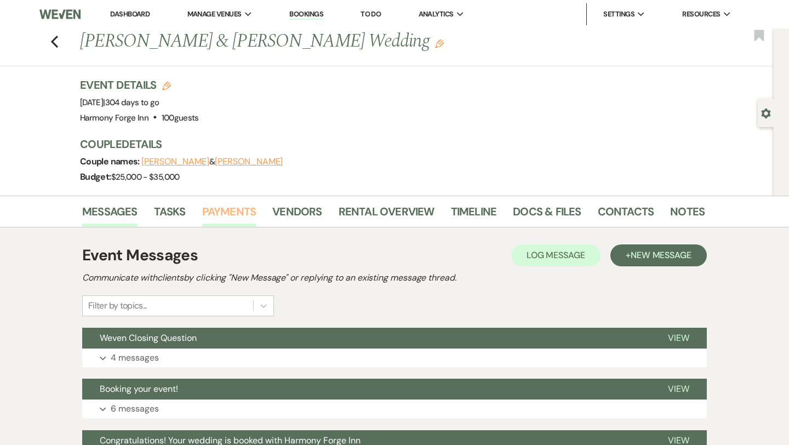
click at [238, 212] on link "Payments" at bounding box center [229, 215] width 54 height 24
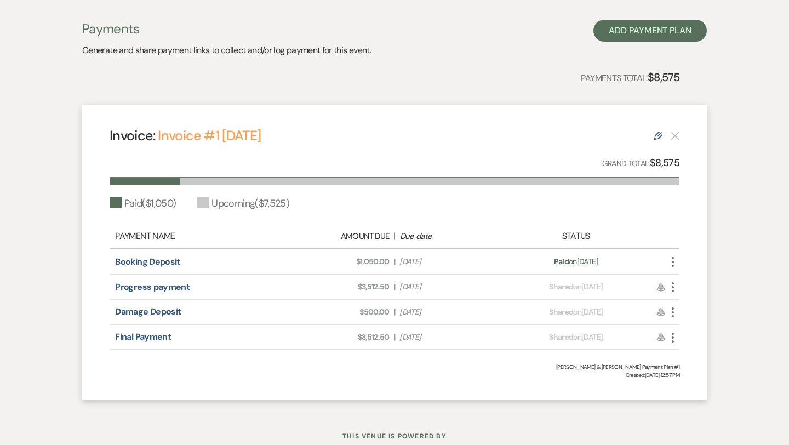
scroll to position [266, 0]
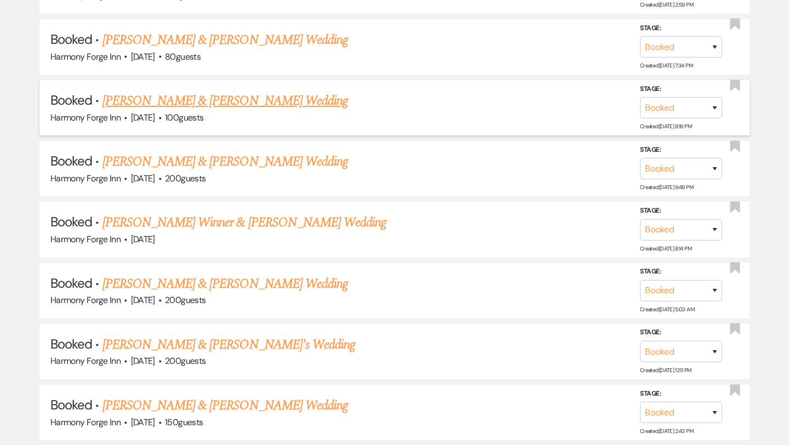
scroll to position [1089, 0]
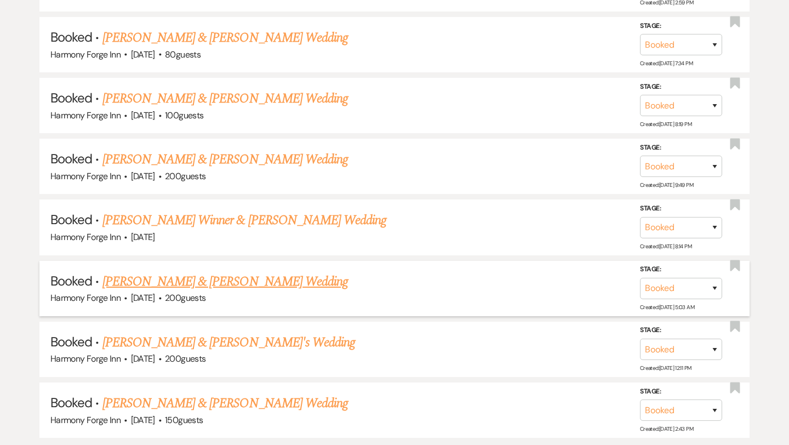
click at [186, 275] on link "Brent Feitl & Carly Cygrymus's Wedding" at bounding box center [226, 282] width 246 height 20
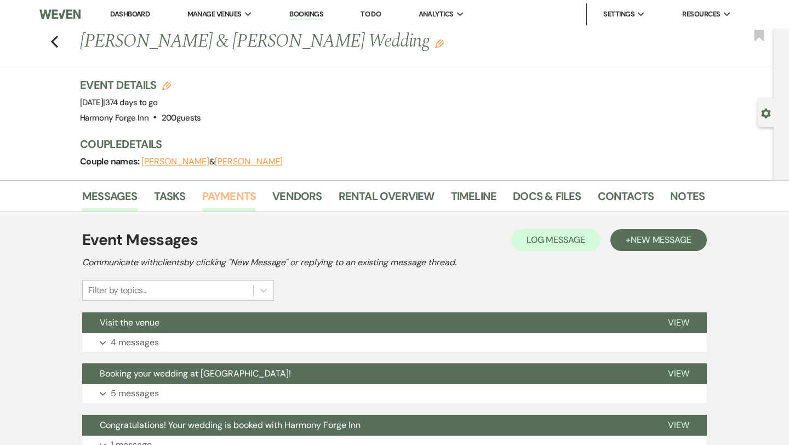
click at [232, 197] on link "Payments" at bounding box center [229, 199] width 54 height 24
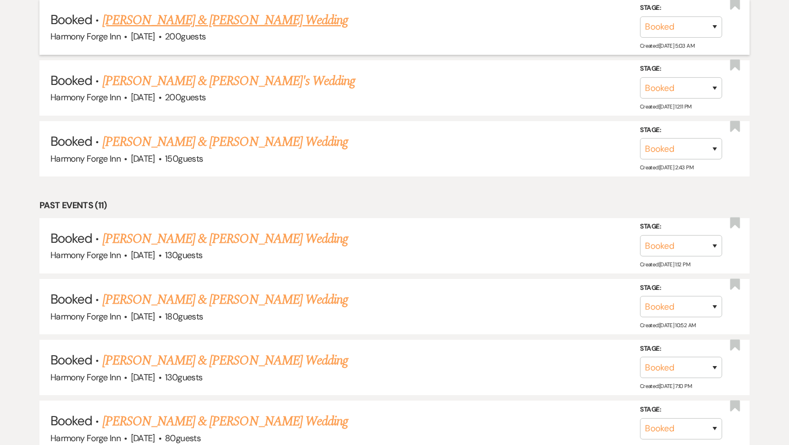
scroll to position [1353, 0]
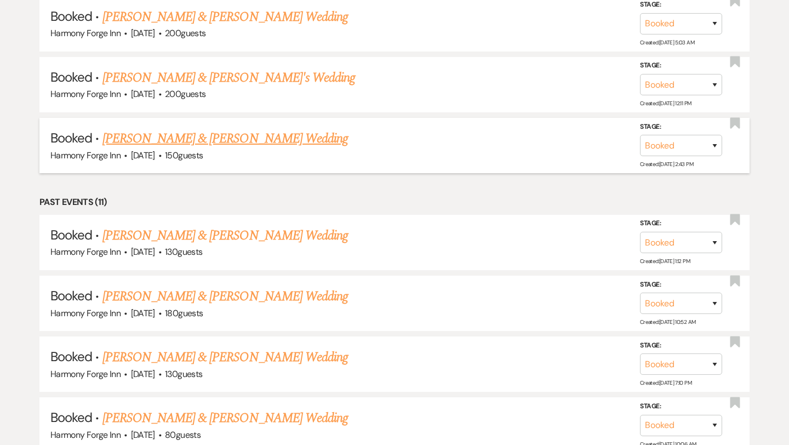
click at [251, 135] on link "Emery Watson & Nicole Murray's Wedding" at bounding box center [226, 139] width 246 height 20
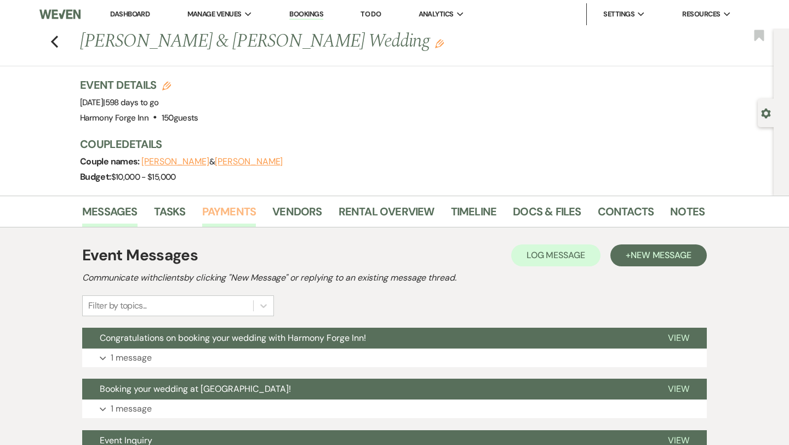
click at [240, 211] on link "Payments" at bounding box center [229, 215] width 54 height 24
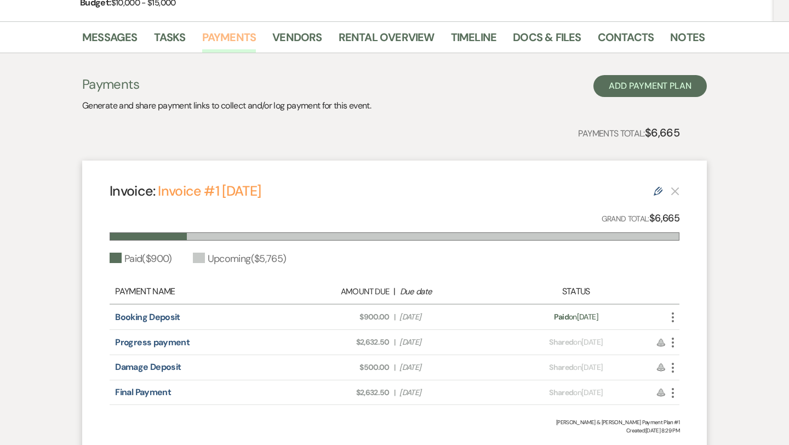
scroll to position [177, 0]
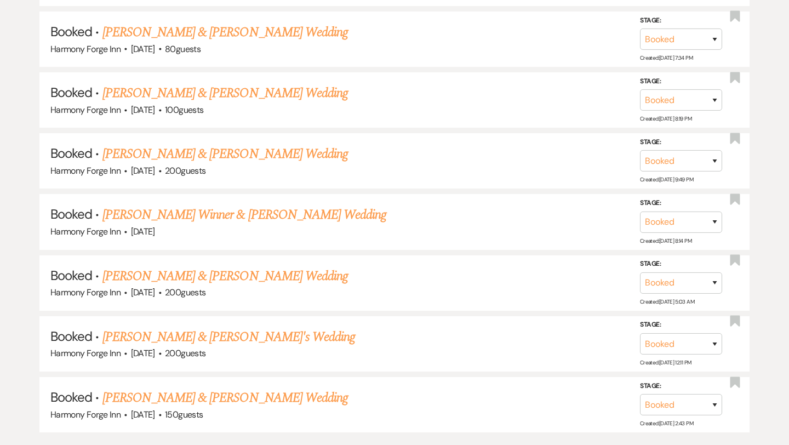
scroll to position [1092, 0]
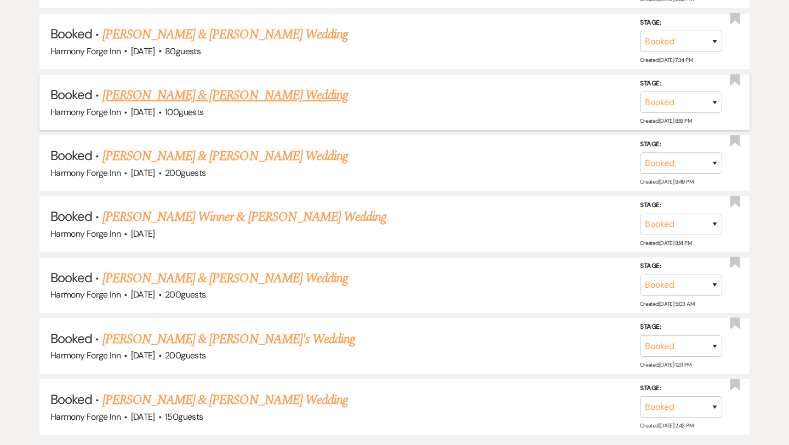
click at [184, 92] on link "Richie & Erica Haas's Wedding" at bounding box center [226, 96] width 246 height 20
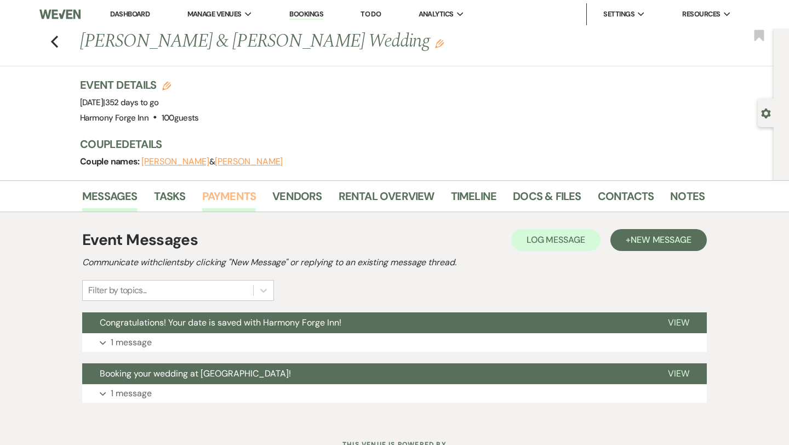
click at [234, 201] on link "Payments" at bounding box center [229, 199] width 54 height 24
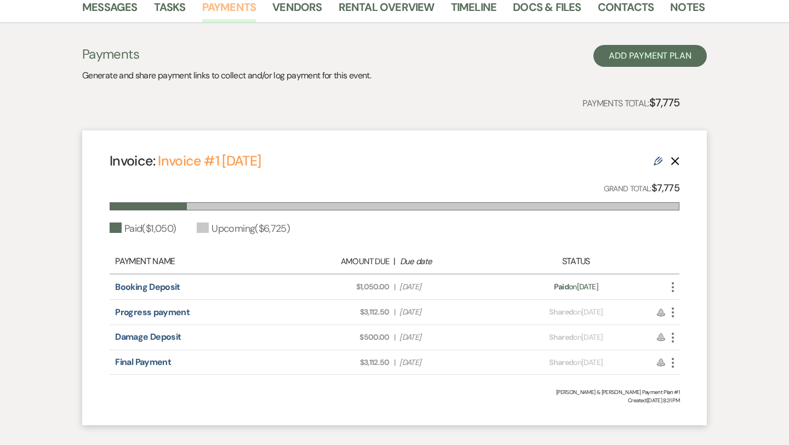
scroll to position [193, 0]
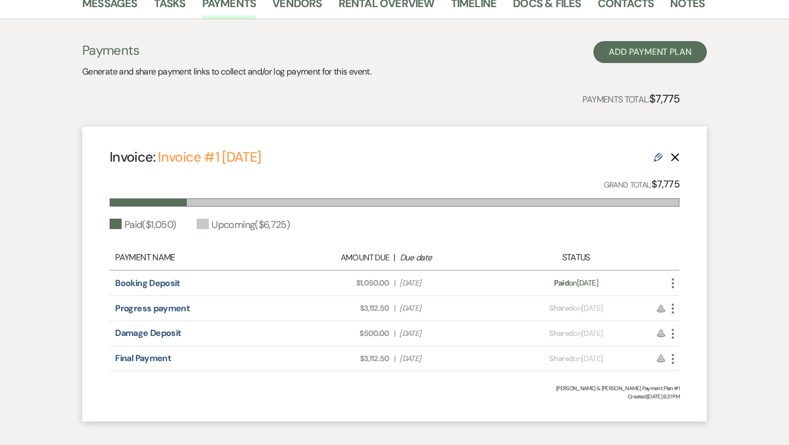
click at [673, 286] on icon "More" at bounding box center [673, 283] width 13 height 13
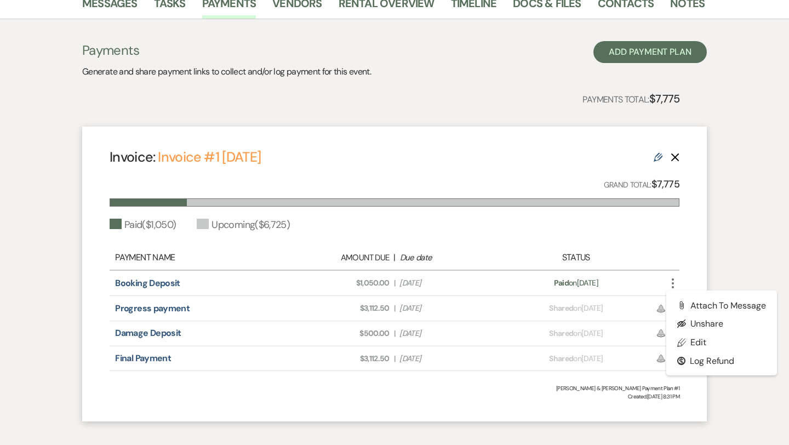
click at [630, 279] on div "Payment status: Paid on Oct 12, 2025" at bounding box center [577, 283] width 140 height 12
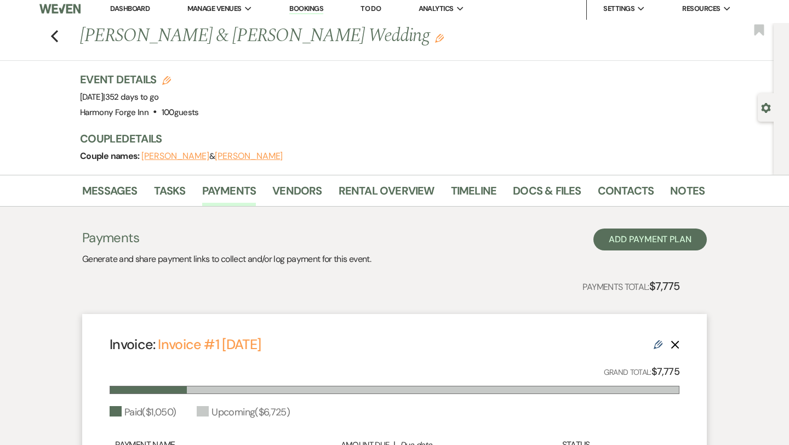
scroll to position [0, 0]
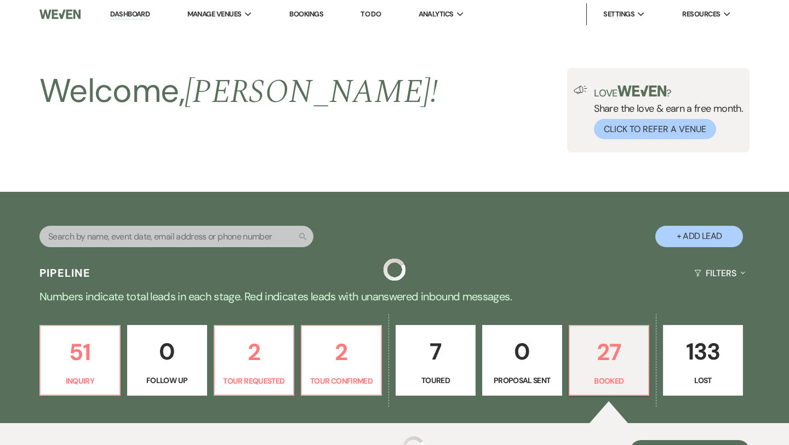
scroll to position [1092, 0]
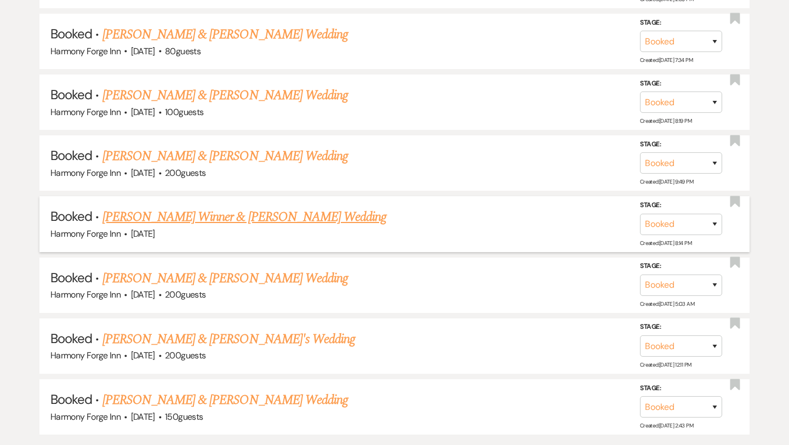
click at [185, 211] on link "Branden Winner & Reanna Herzing's Wedding" at bounding box center [245, 217] width 285 height 20
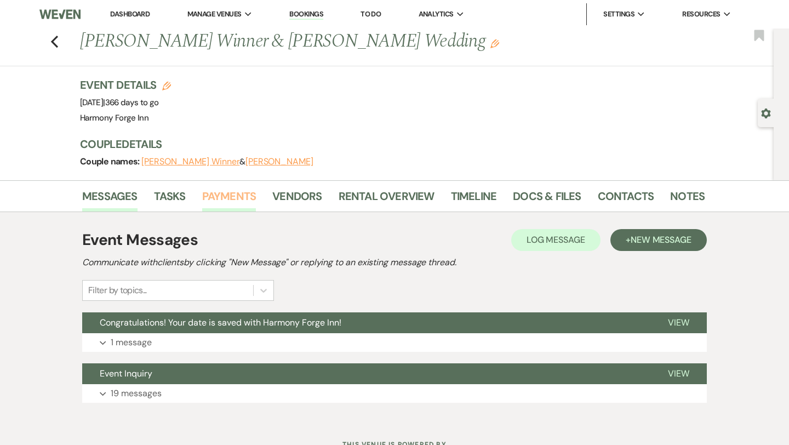
click at [212, 198] on link "Payments" at bounding box center [229, 199] width 54 height 24
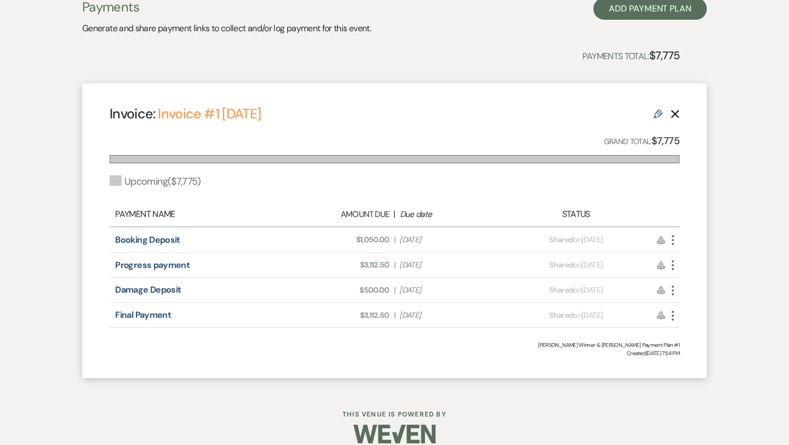
scroll to position [237, 0]
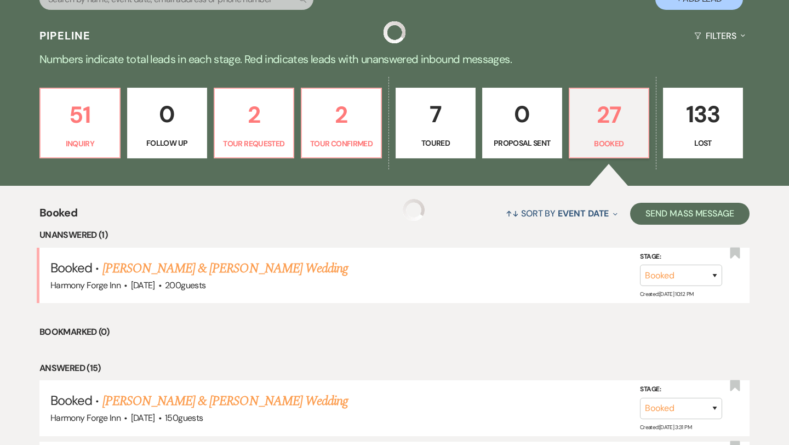
scroll to position [1092, 0]
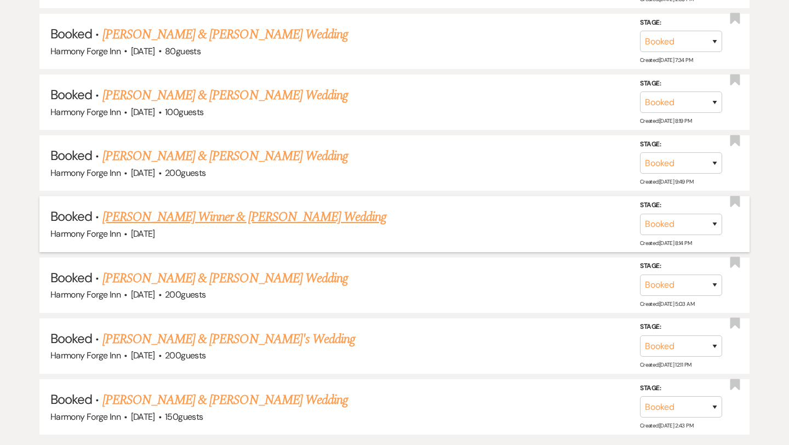
click at [222, 207] on link "Branden Winner & Reanna Herzing's Wedding" at bounding box center [245, 217] width 285 height 20
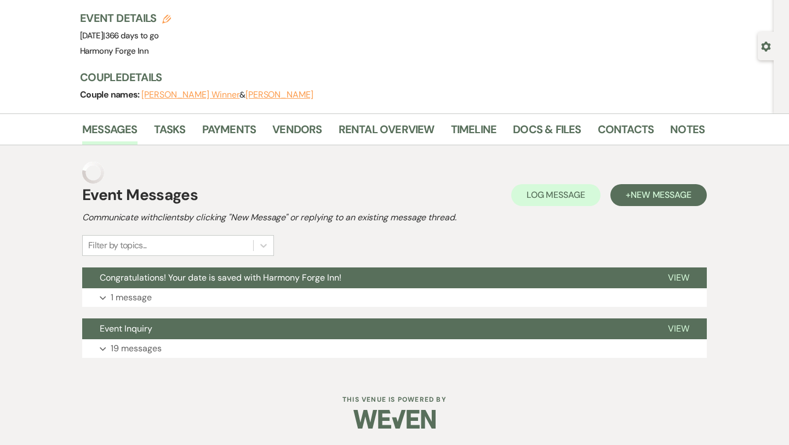
scroll to position [45, 0]
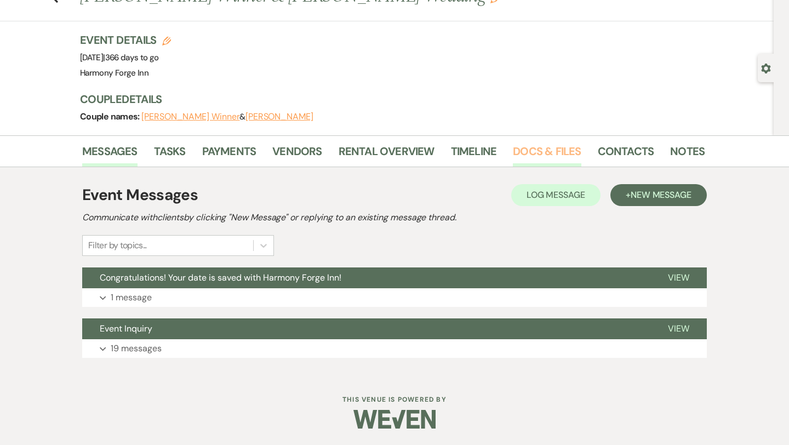
click at [546, 147] on link "Docs & Files" at bounding box center [547, 155] width 68 height 24
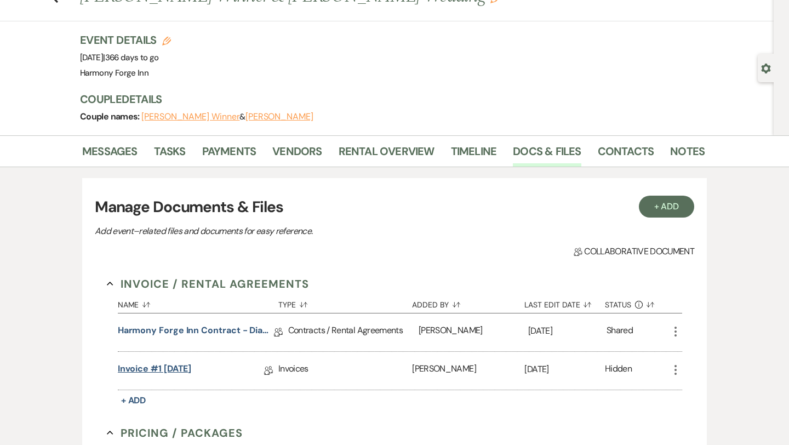
click at [183, 368] on link "Invoice #1 10-12-2025" at bounding box center [155, 370] width 74 height 17
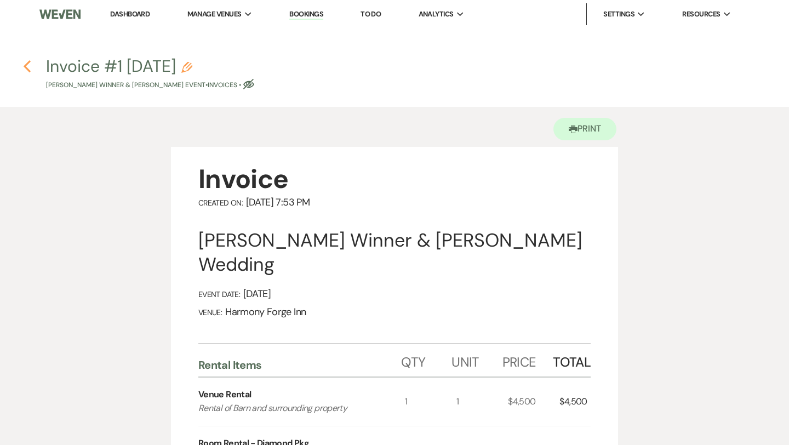
click at [27, 65] on use "button" at bounding box center [27, 66] width 7 height 12
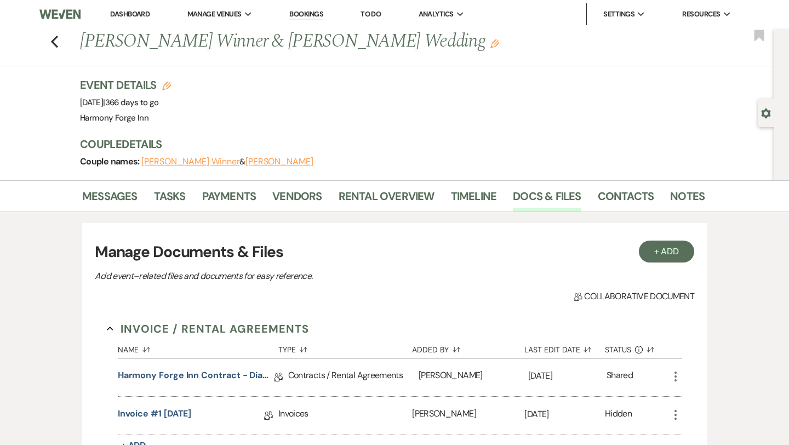
scroll to position [45, 0]
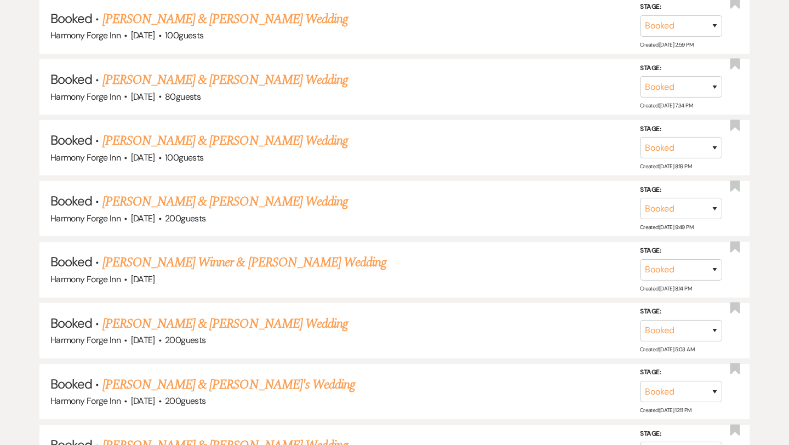
scroll to position [1049, 0]
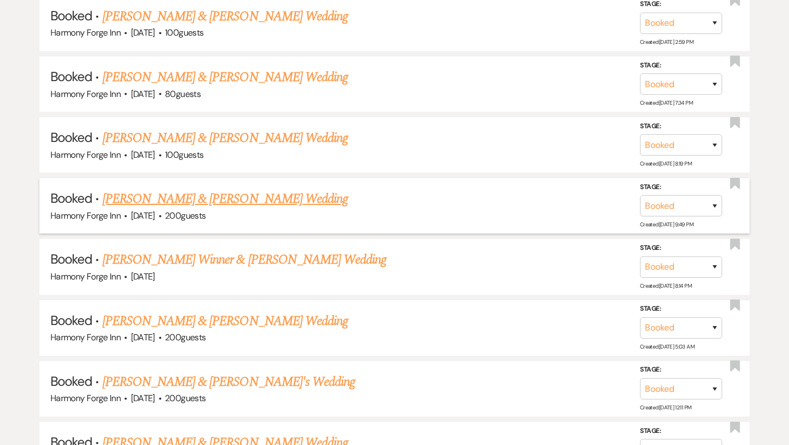
click at [195, 193] on link "[PERSON_NAME] & [PERSON_NAME] Wedding" at bounding box center [226, 199] width 246 height 20
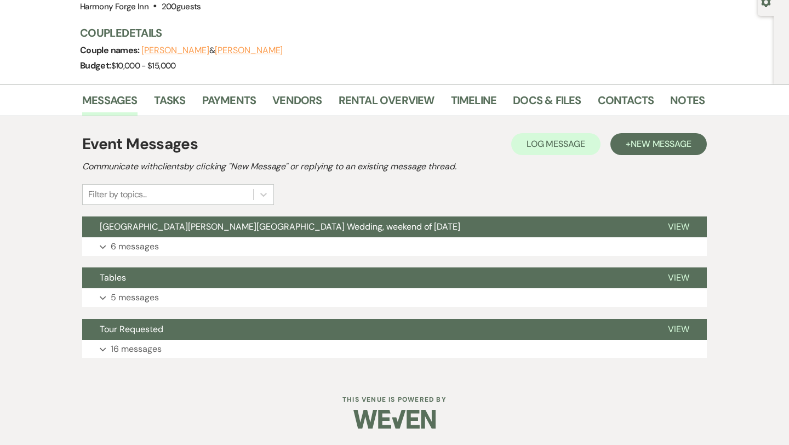
scroll to position [111, 0]
click at [549, 104] on link "Docs & Files" at bounding box center [547, 104] width 68 height 24
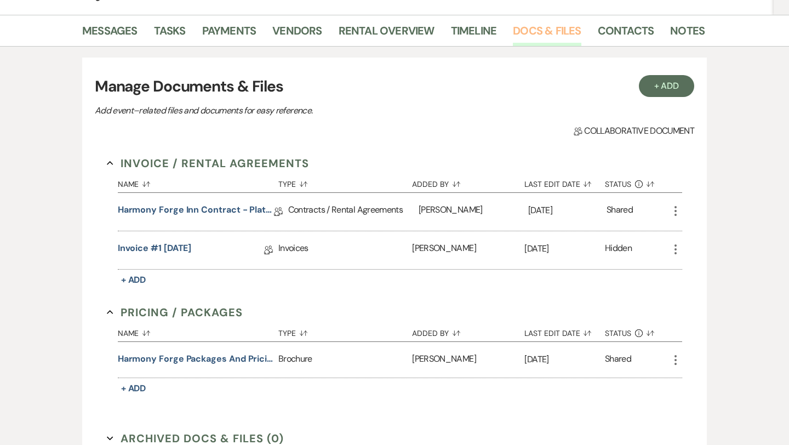
scroll to position [186, 0]
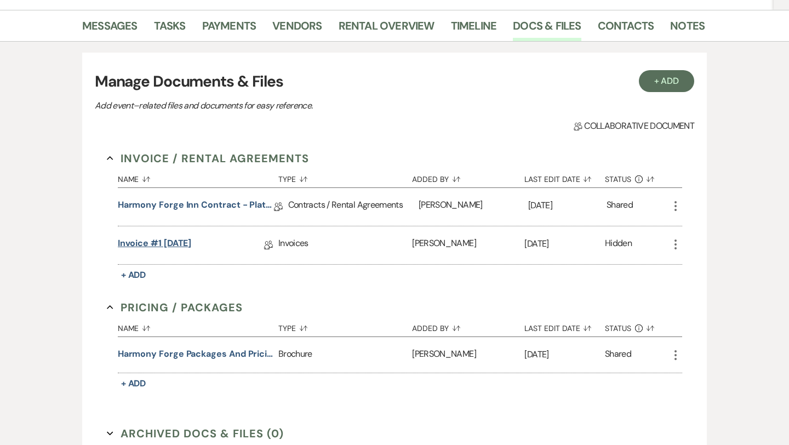
click at [192, 241] on link "Invoice #1 [DATE]" at bounding box center [155, 245] width 74 height 17
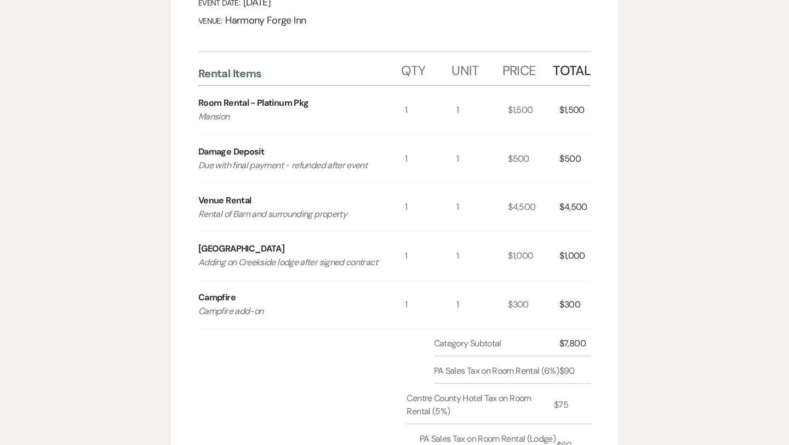
scroll to position [294, 0]
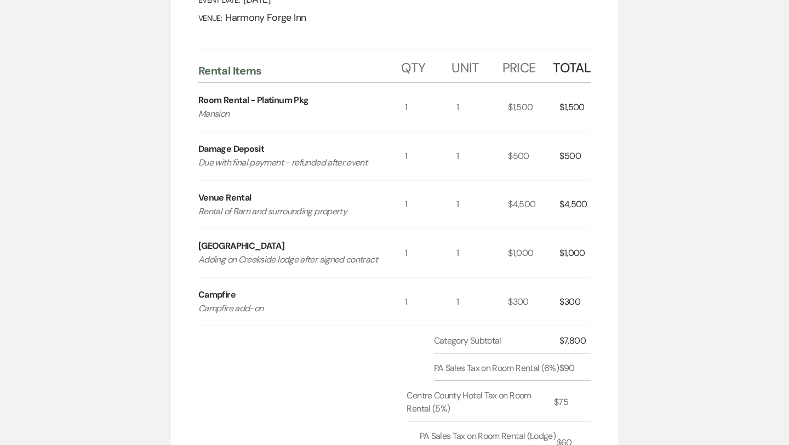
click at [374, 248] on div "Creekside Lodge Adding on Creekside lodge after signed contract" at bounding box center [301, 253] width 207 height 48
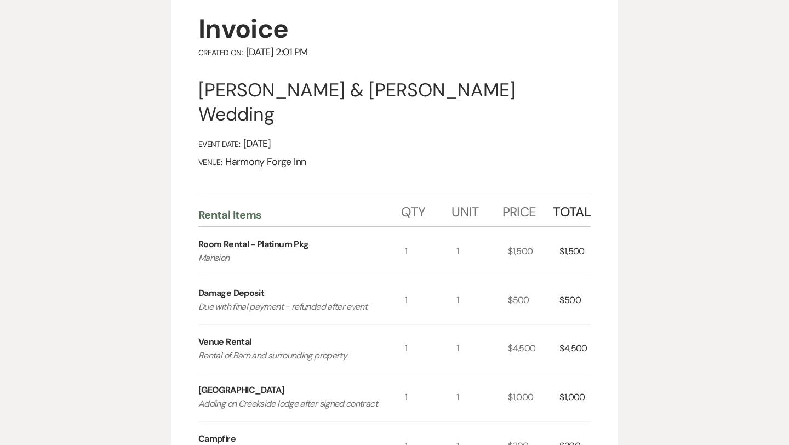
scroll to position [0, 0]
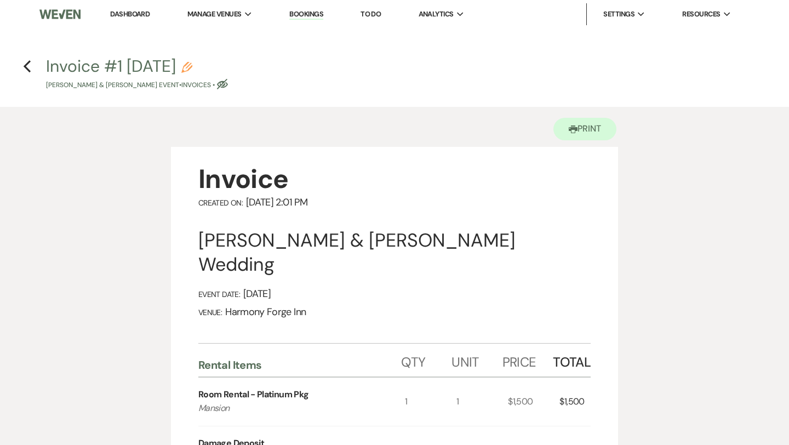
scroll to position [186, 0]
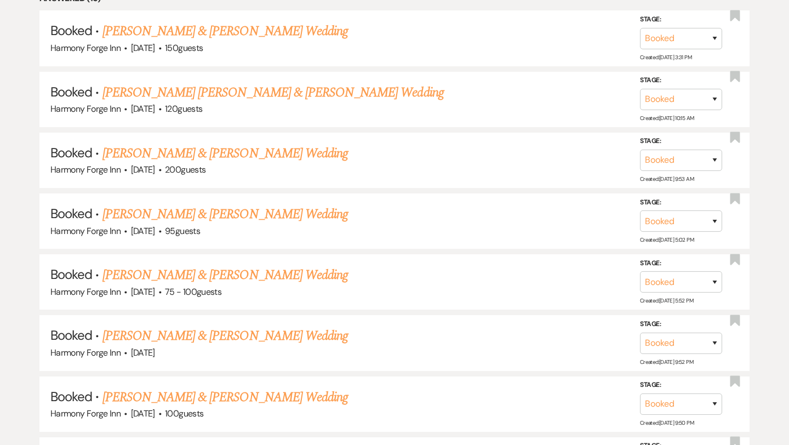
scroll to position [606, 0]
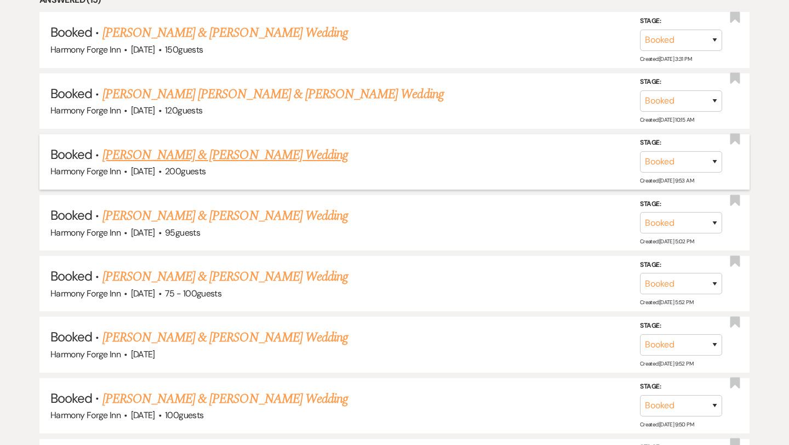
click at [190, 153] on link "Chase Rohrer & Lindsey Schoch's Wedding" at bounding box center [226, 155] width 246 height 20
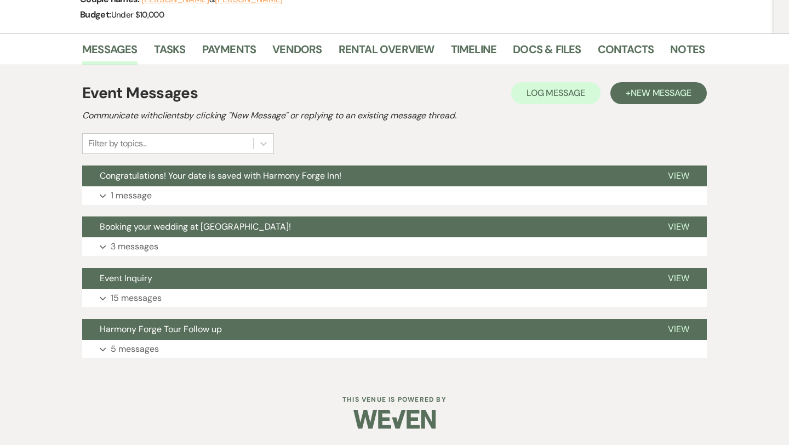
scroll to position [162, 0]
click at [232, 48] on link "Payments" at bounding box center [229, 53] width 54 height 24
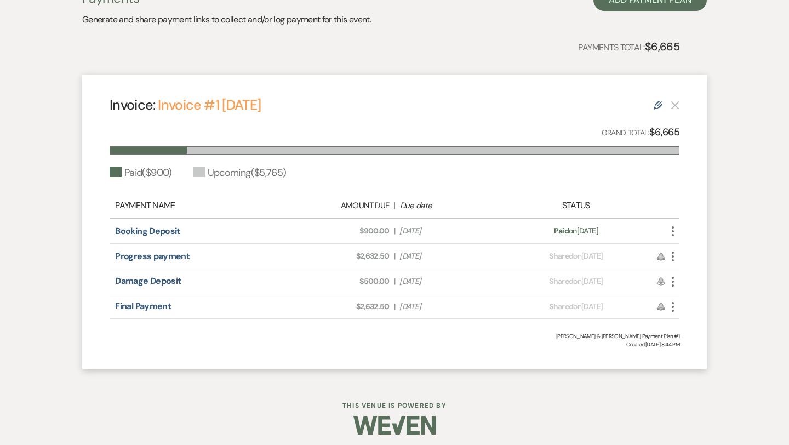
scroll to position [266, 0]
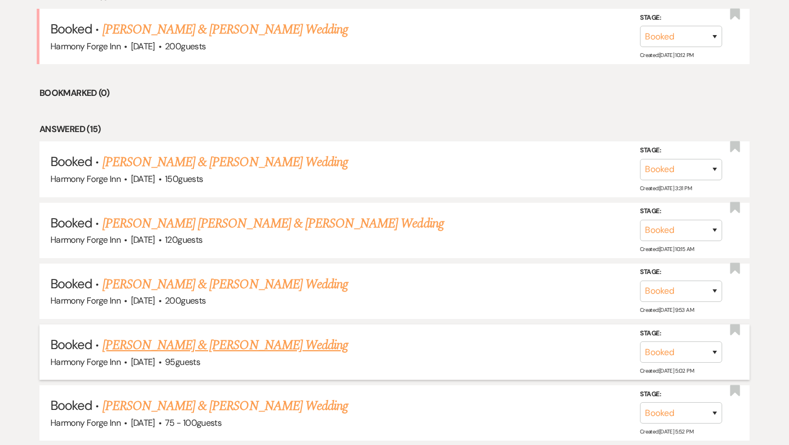
scroll to position [514, 0]
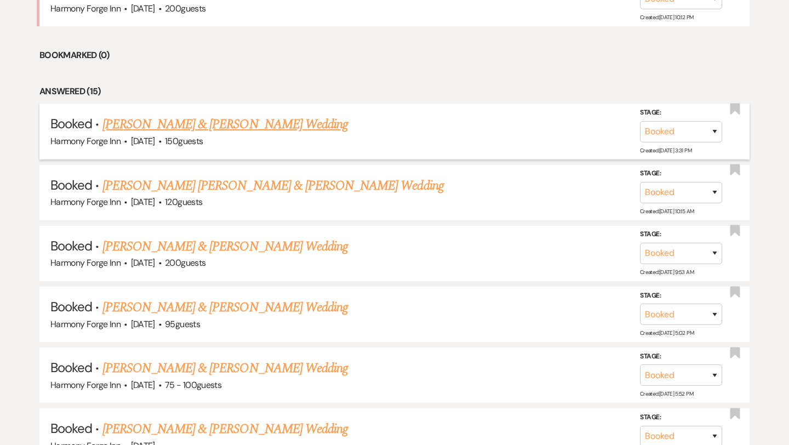
click at [190, 123] on link "Dalton Hall & Chelsea Bilyeu's Wedding" at bounding box center [226, 125] width 246 height 20
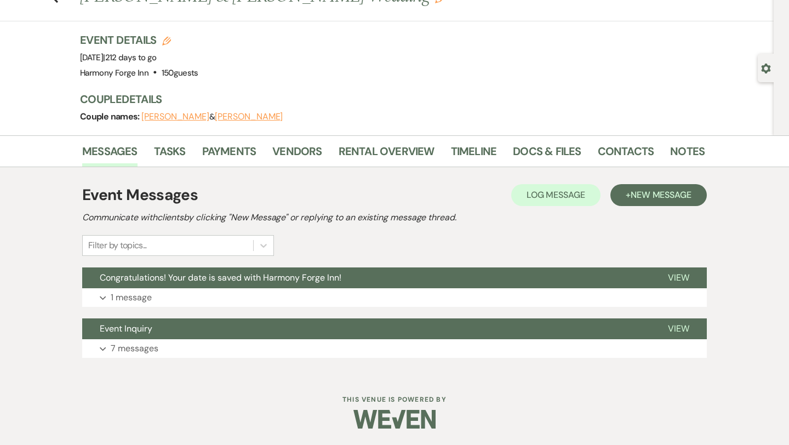
scroll to position [45, 0]
click at [243, 150] on link "Payments" at bounding box center [229, 155] width 54 height 24
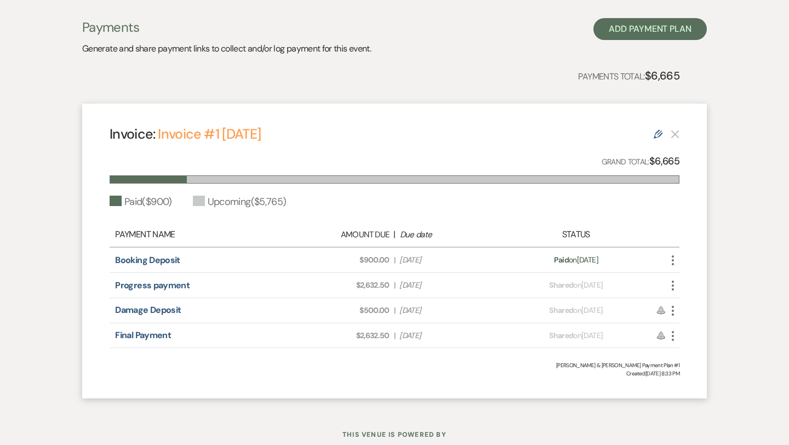
scroll to position [217, 0]
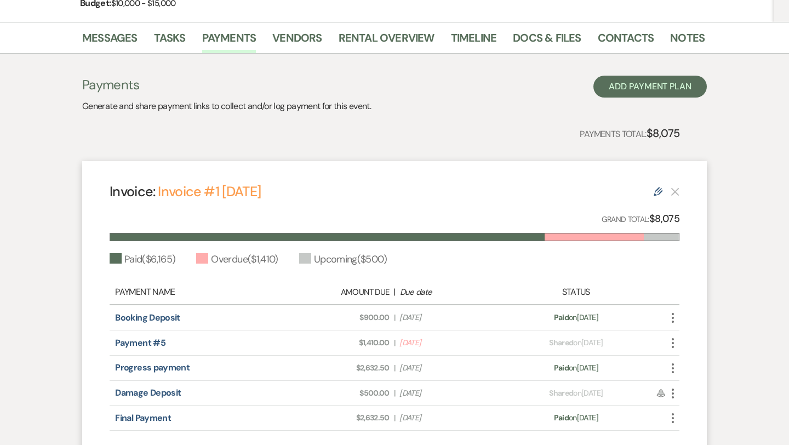
scroll to position [173, 0]
